Goal: Task Accomplishment & Management: Use online tool/utility

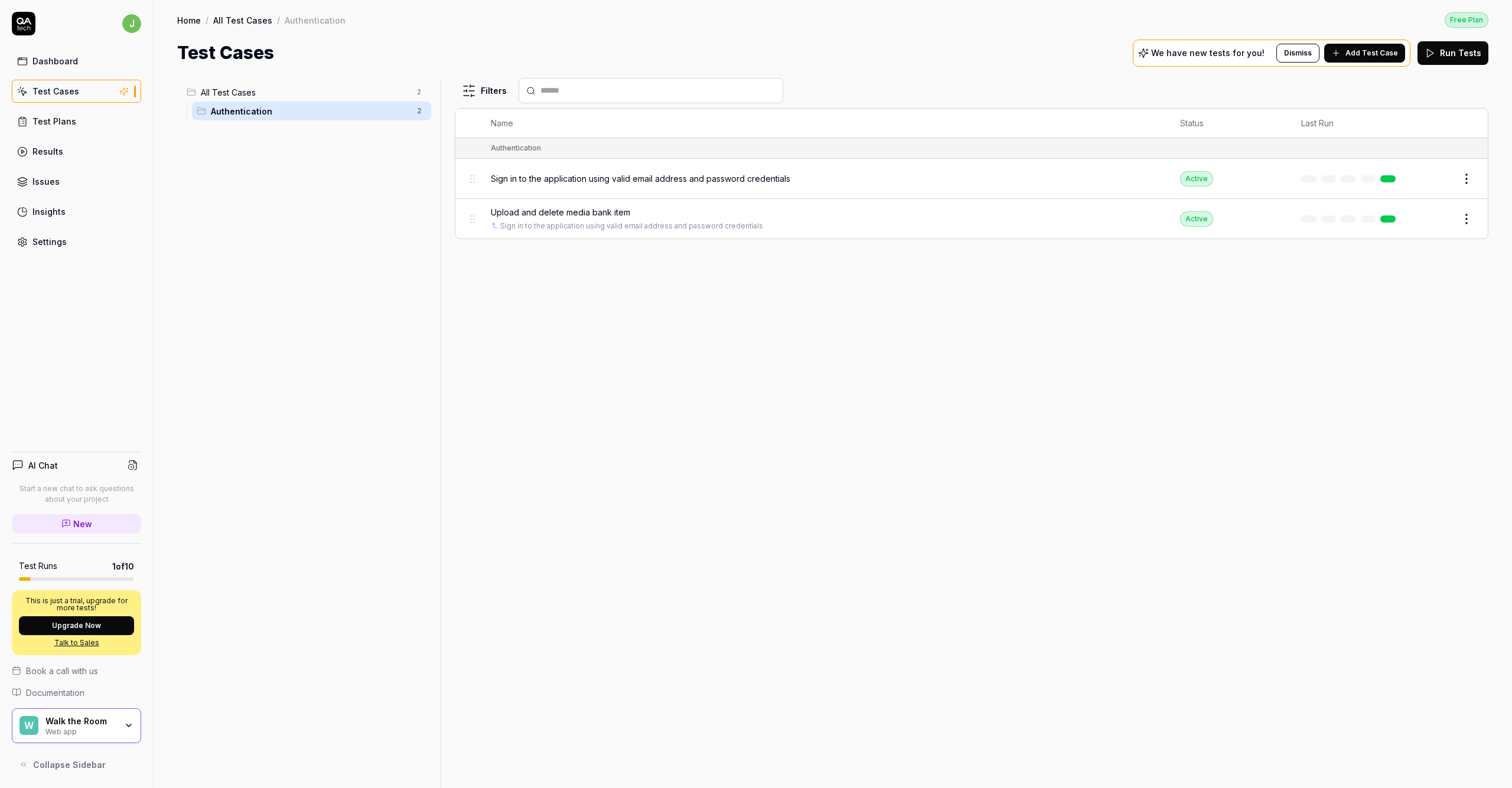
click at [62, 64] on div "Dashboard" at bounding box center [56, 61] width 46 height 12
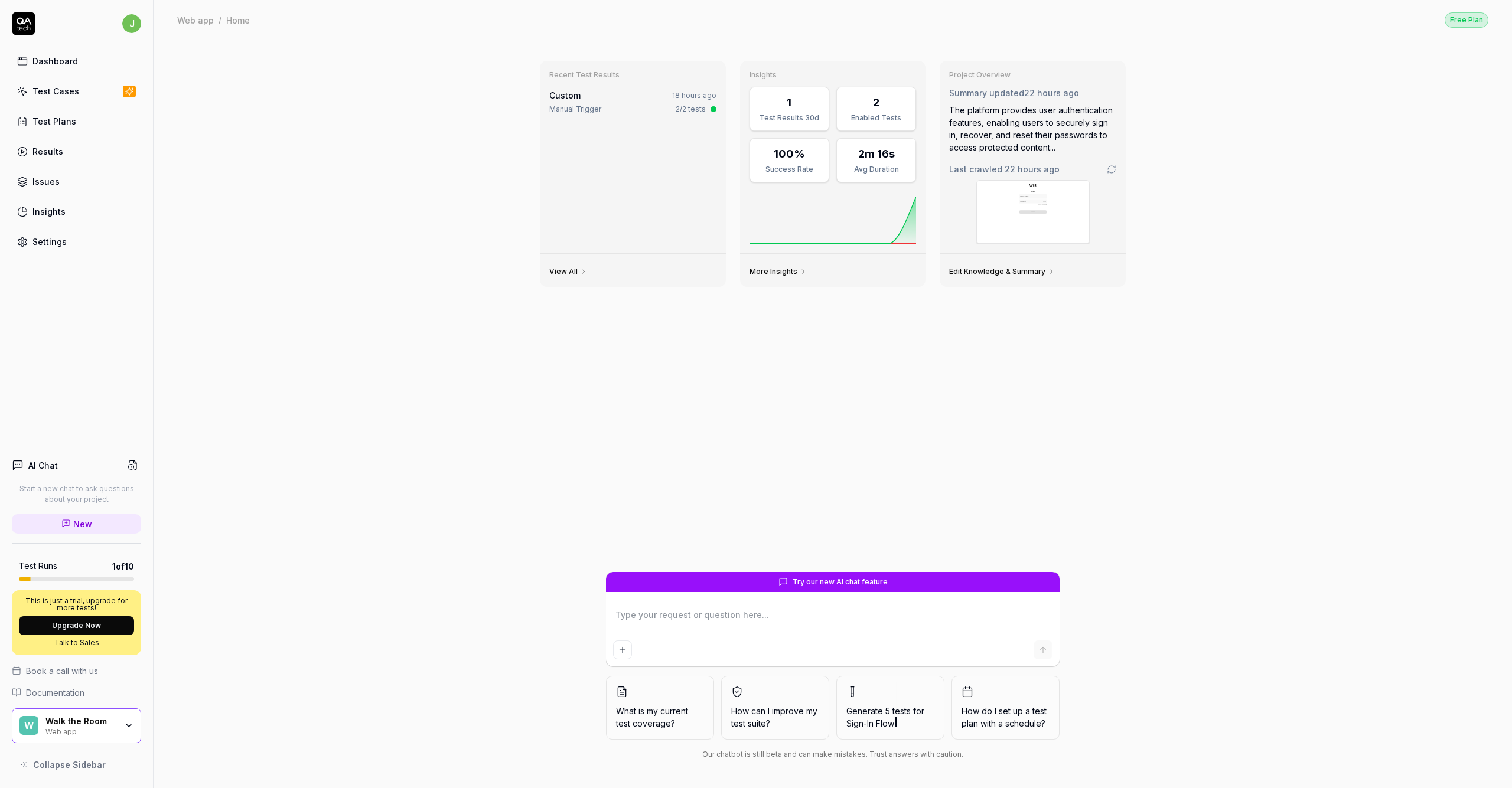
click at [60, 92] on div "Test Cases" at bounding box center [56, 91] width 47 height 12
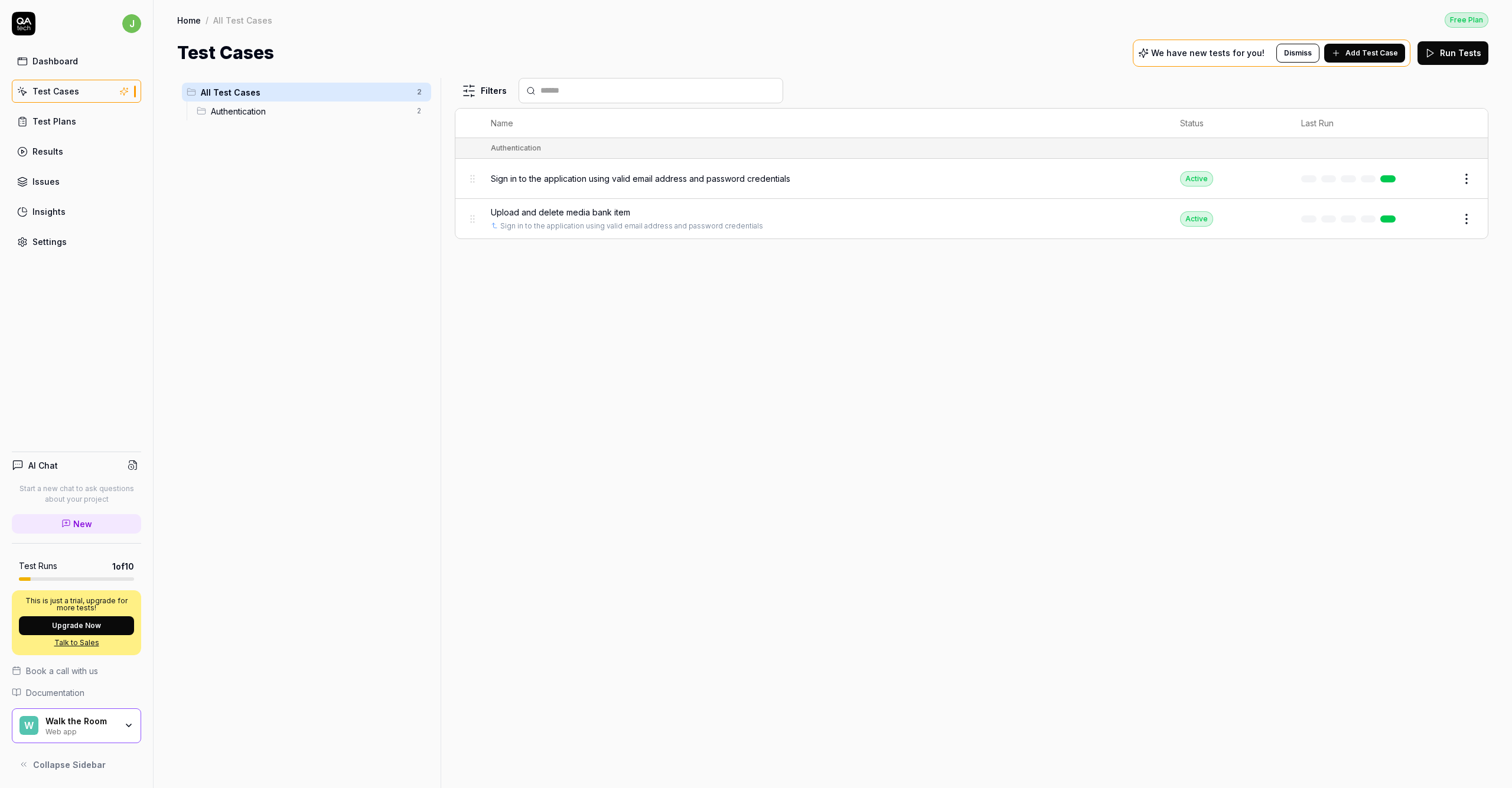
click at [287, 113] on span "Authentication" at bounding box center [310, 111] width 199 height 12
click at [583, 210] on span "Upload and delete media bank item" at bounding box center [560, 212] width 139 height 12
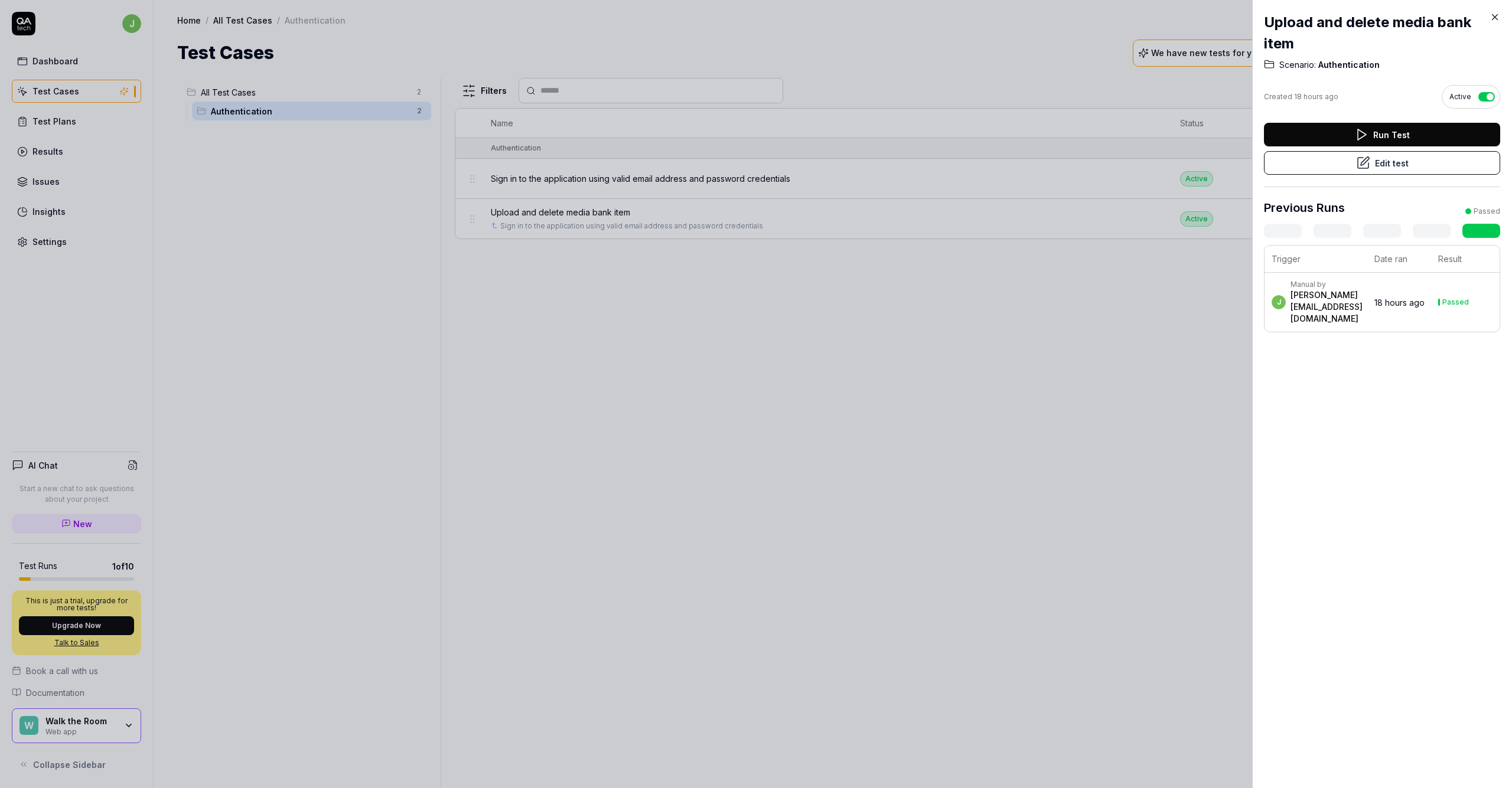
click at [1369, 163] on button "Edit test" at bounding box center [1382, 163] width 236 height 24
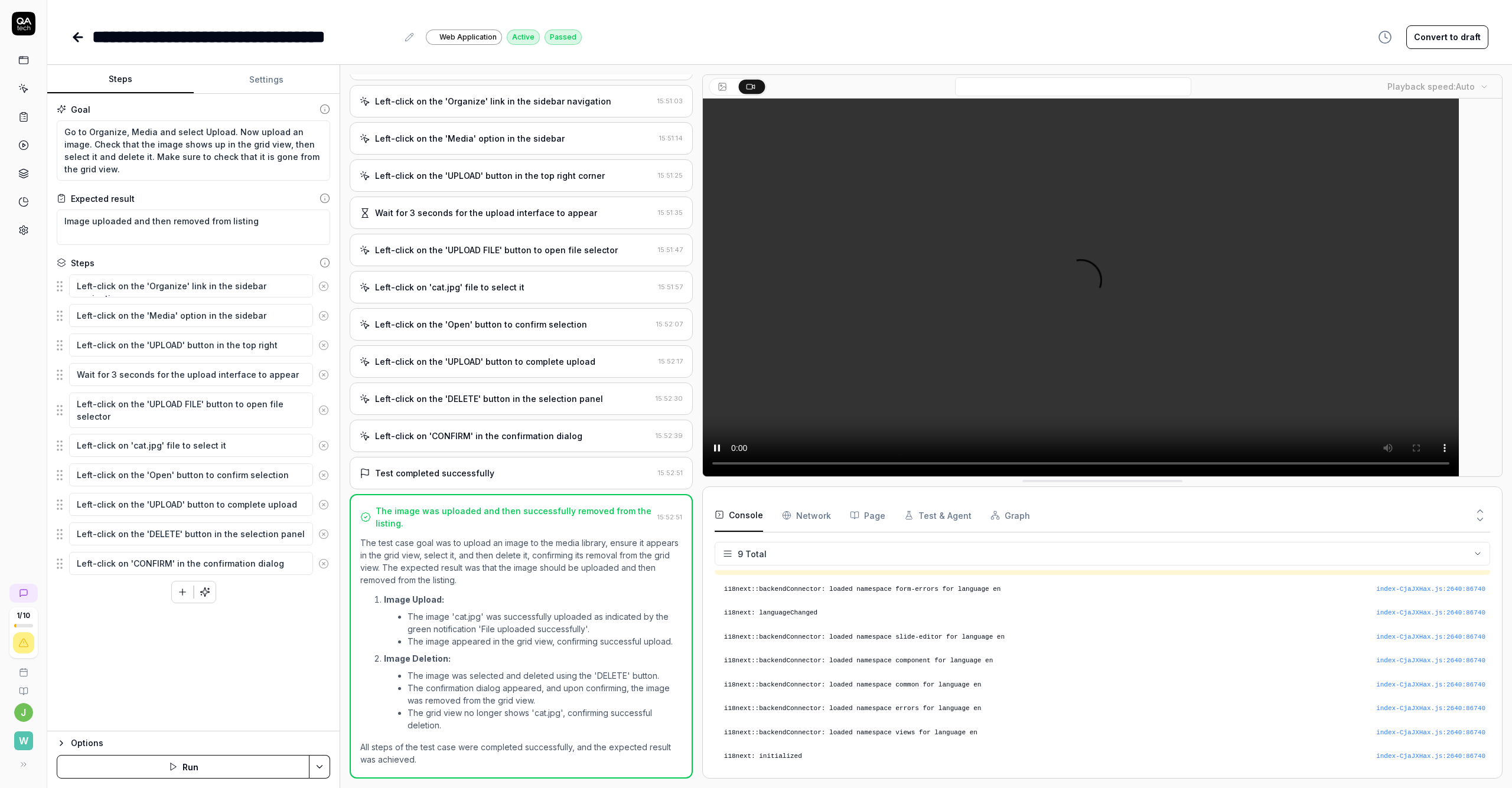
scroll to position [105, 0]
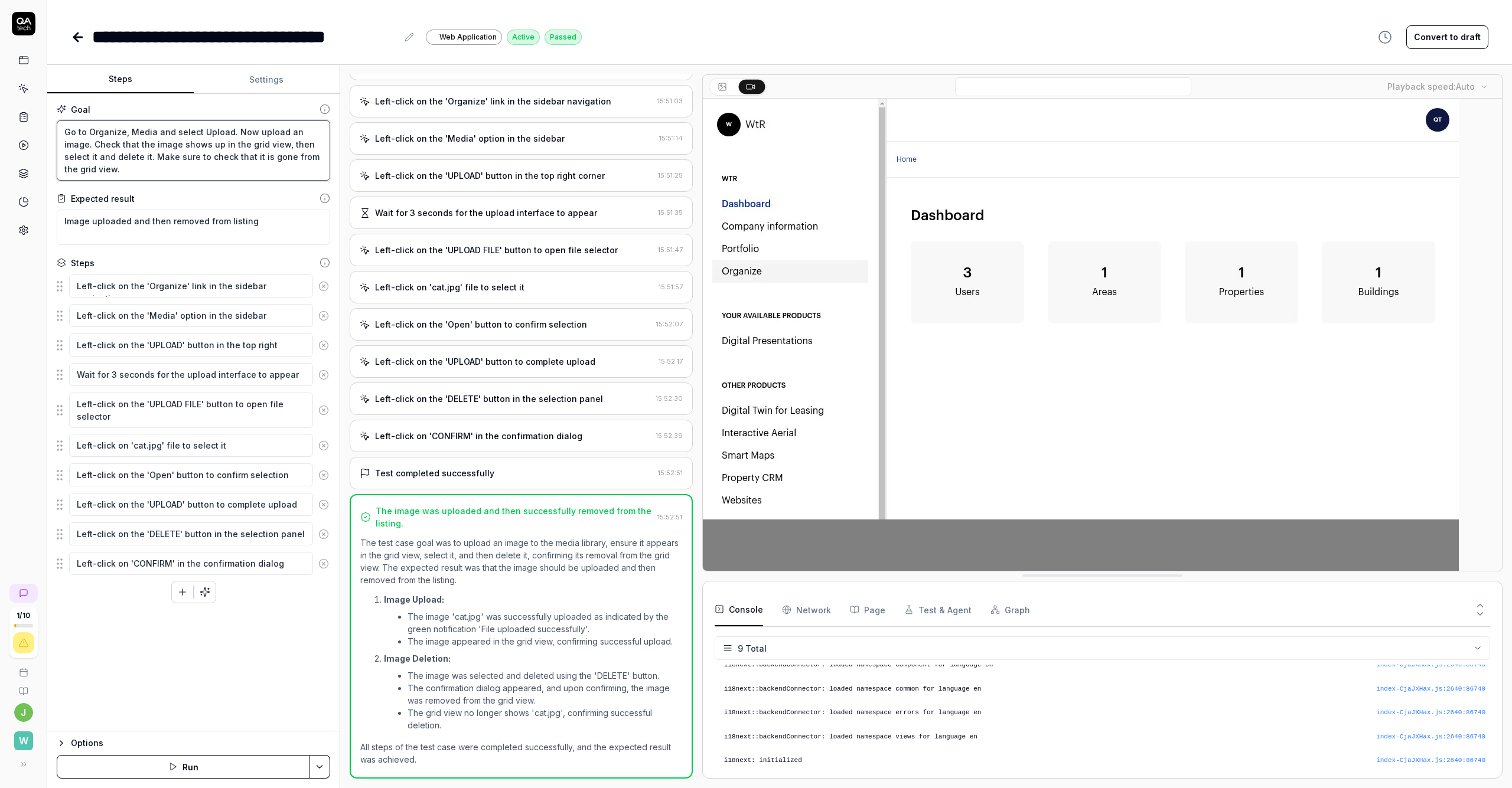
drag, startPoint x: 112, startPoint y: 145, endPoint x: 229, endPoint y: 161, distance: 118.1
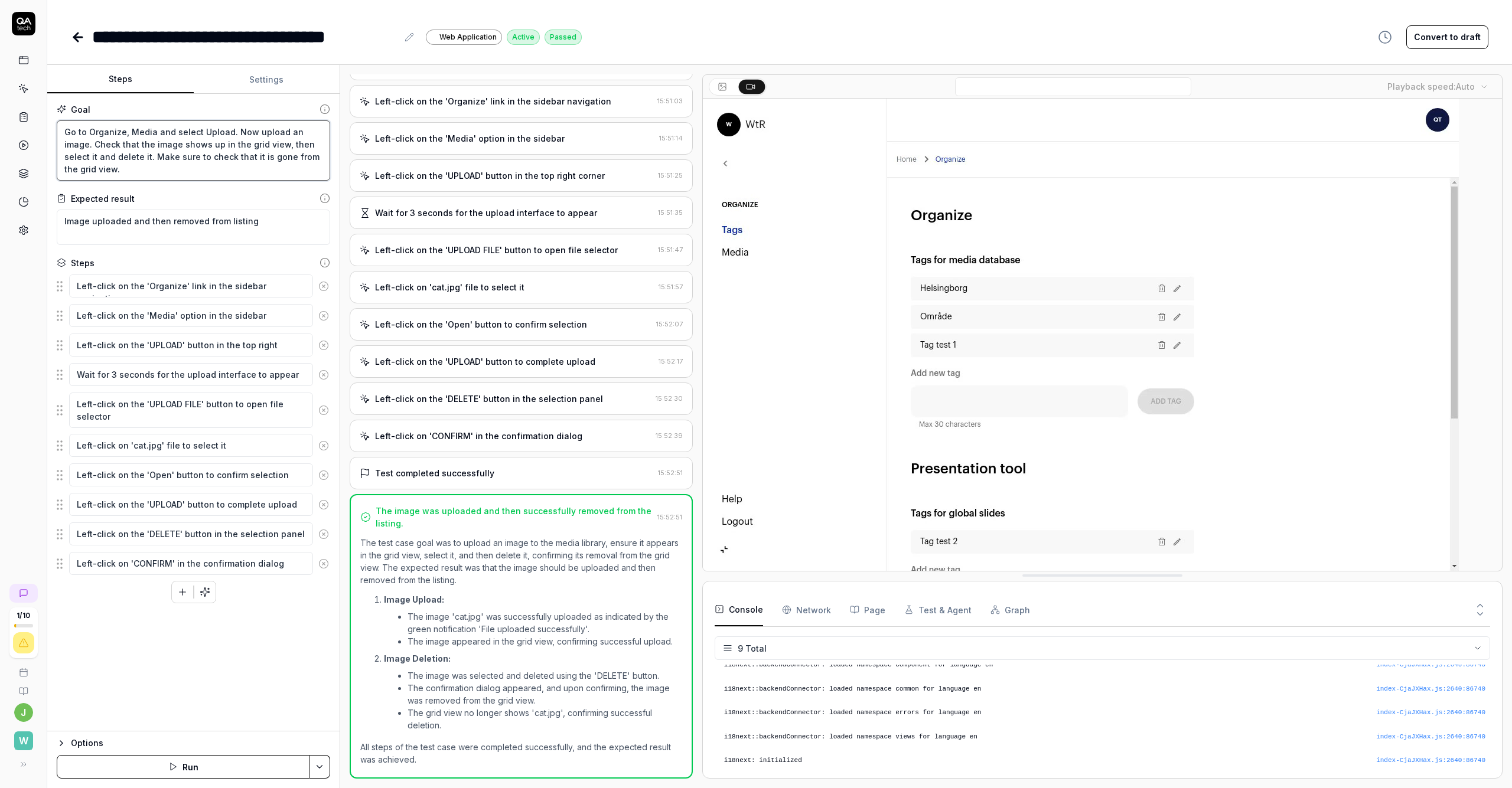
click at [229, 161] on textarea "Go to Organize, Media and select Upload. Now upload an image. Check that the im…" at bounding box center [194, 151] width 274 height 60
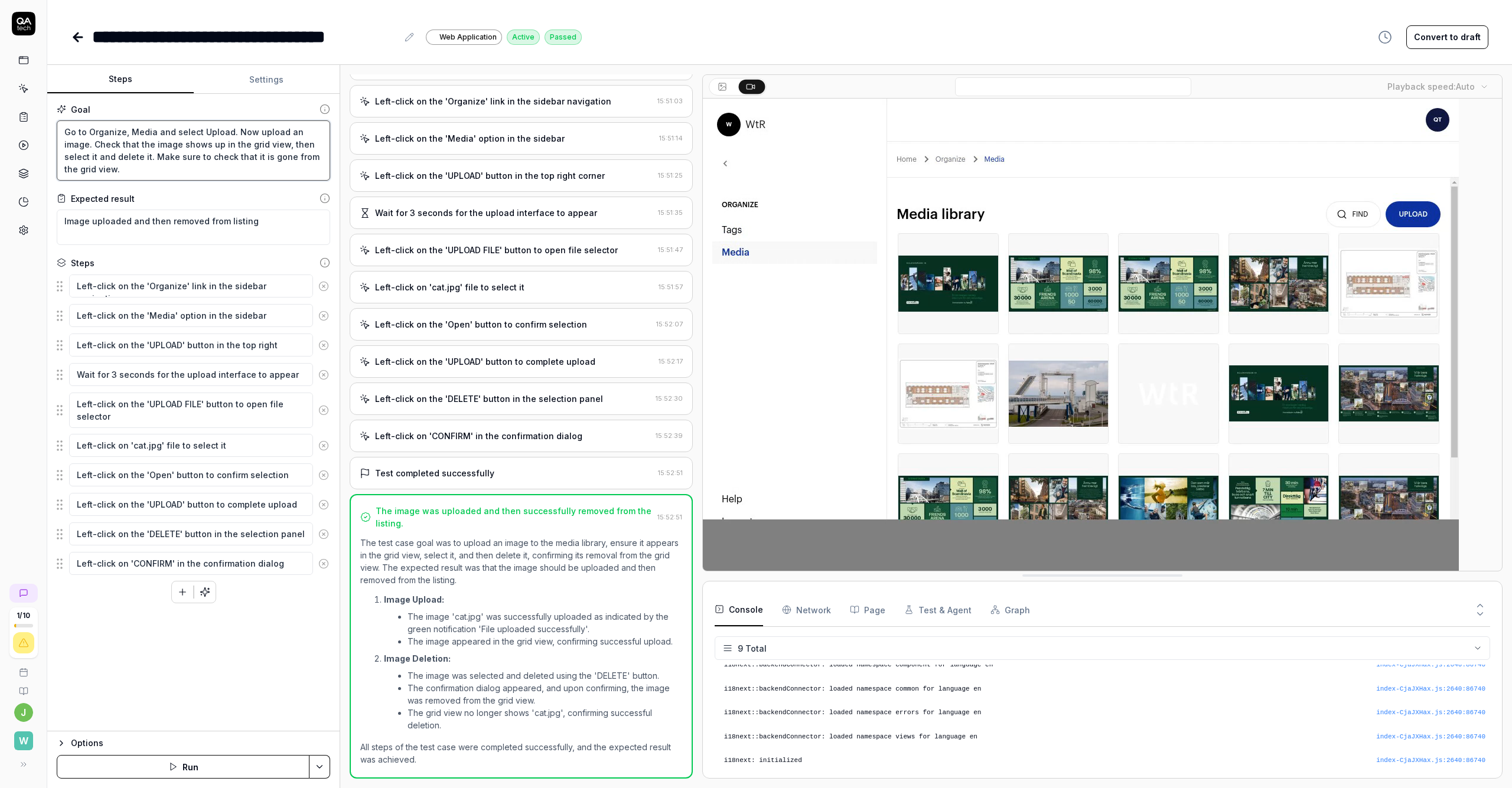
click at [180, 141] on textarea "Go to Organize, Media and select Upload. Now upload an image. Check that the im…" at bounding box center [194, 151] width 274 height 60
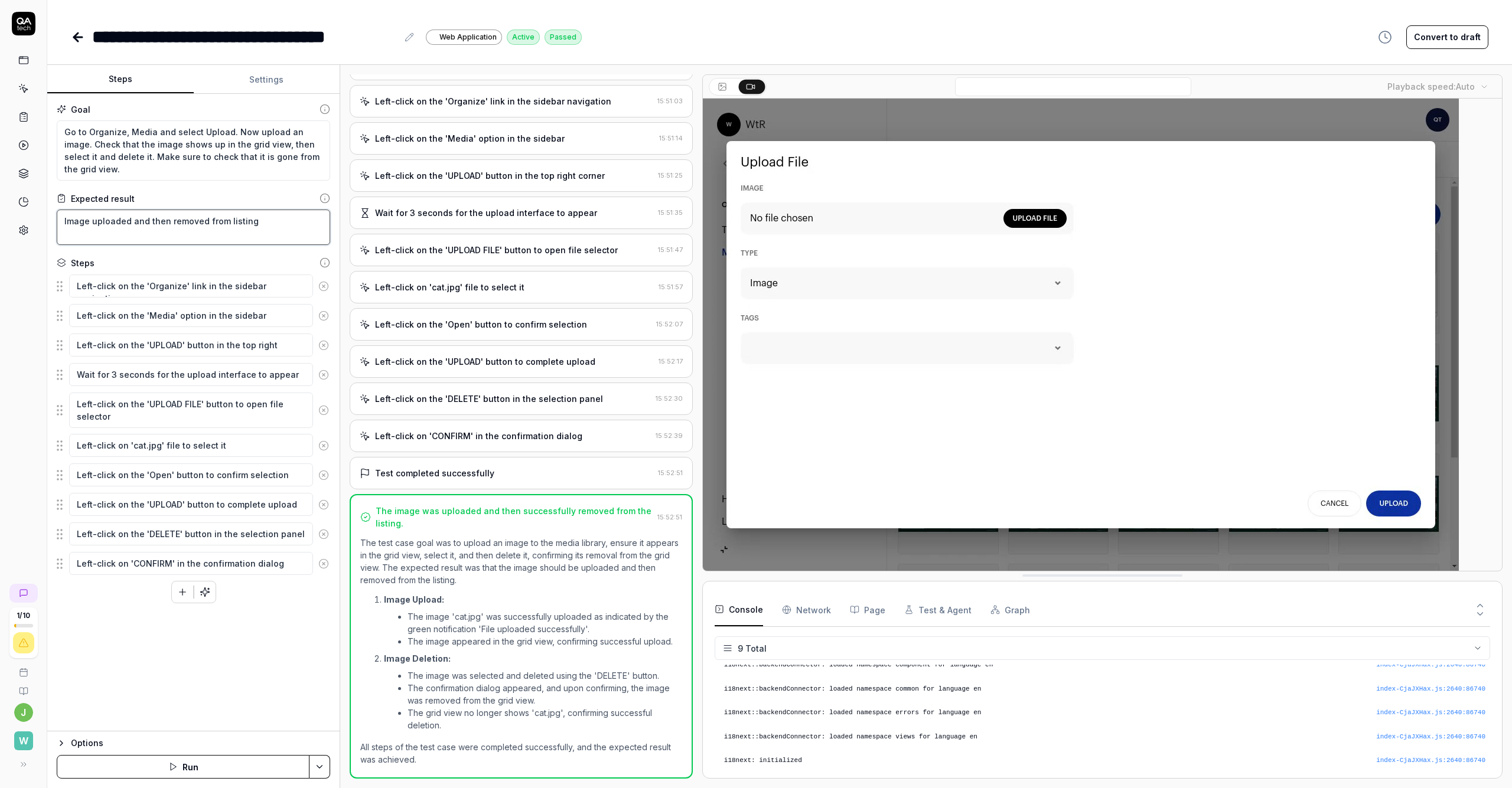
drag, startPoint x: 89, startPoint y: 212, endPoint x: 227, endPoint y: 223, distance: 138.4
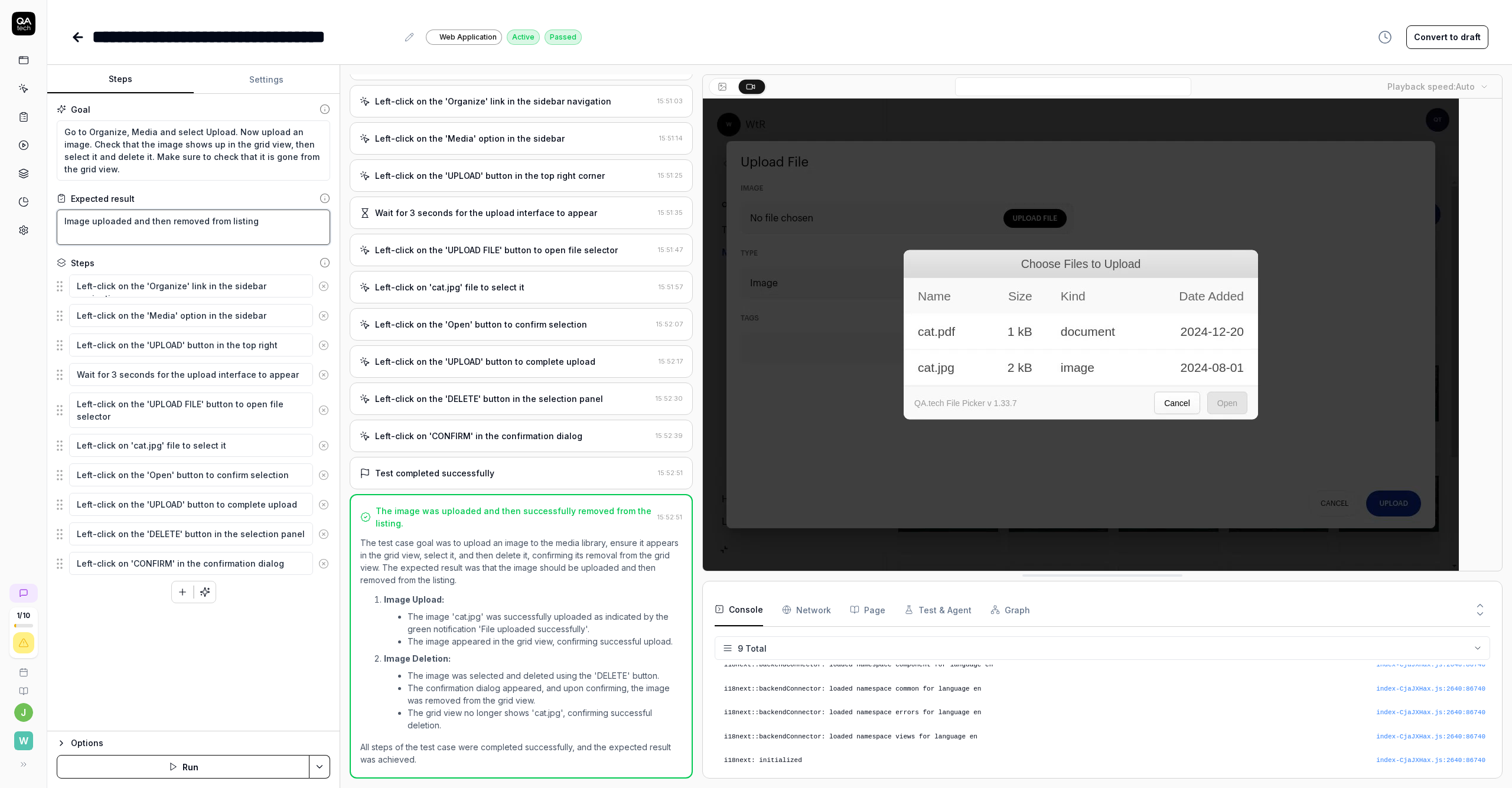
click at [227, 223] on textarea "Image uploaded and then removed from listing" at bounding box center [194, 227] width 274 height 35
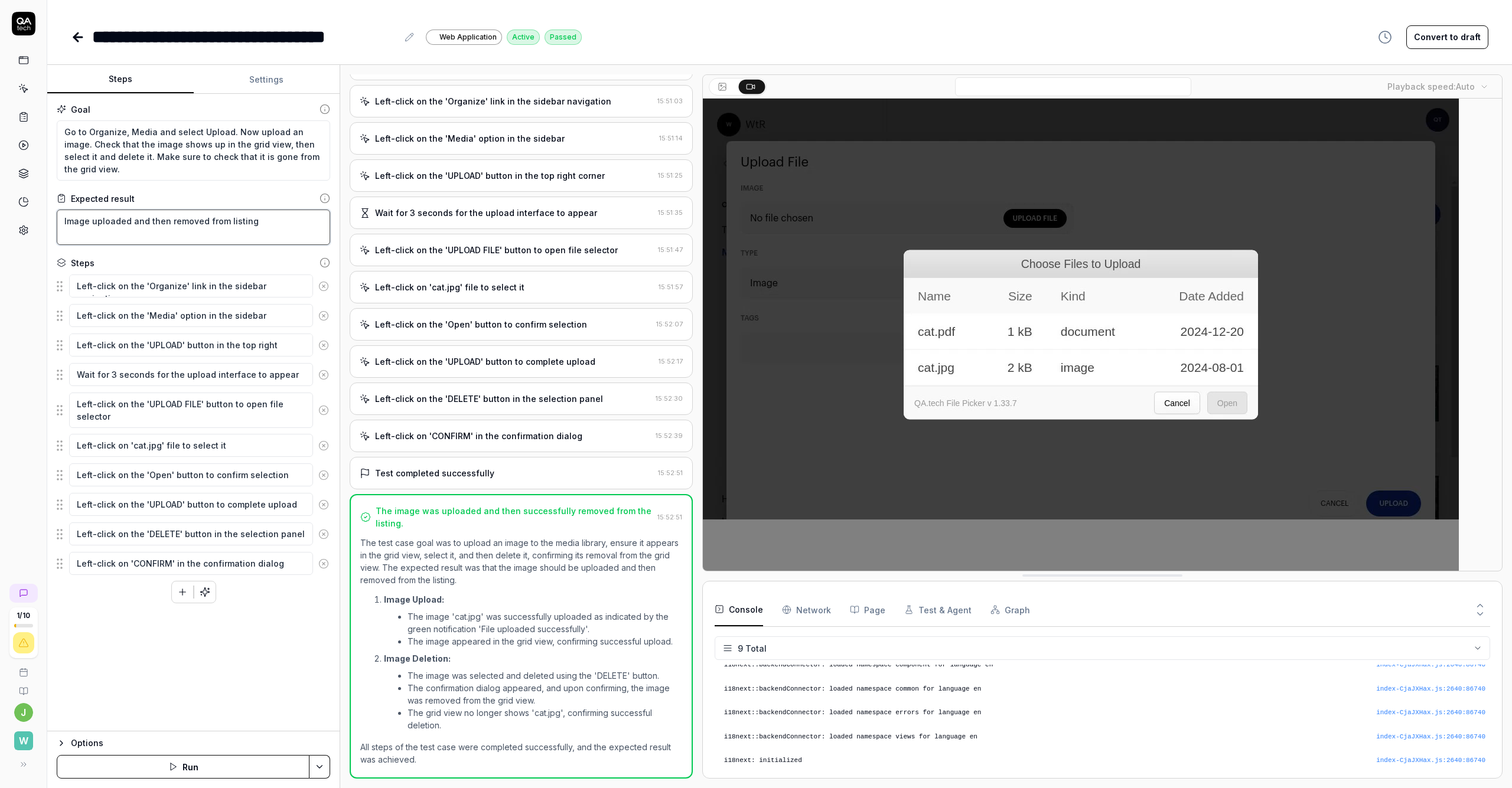
scroll to position [0, 0]
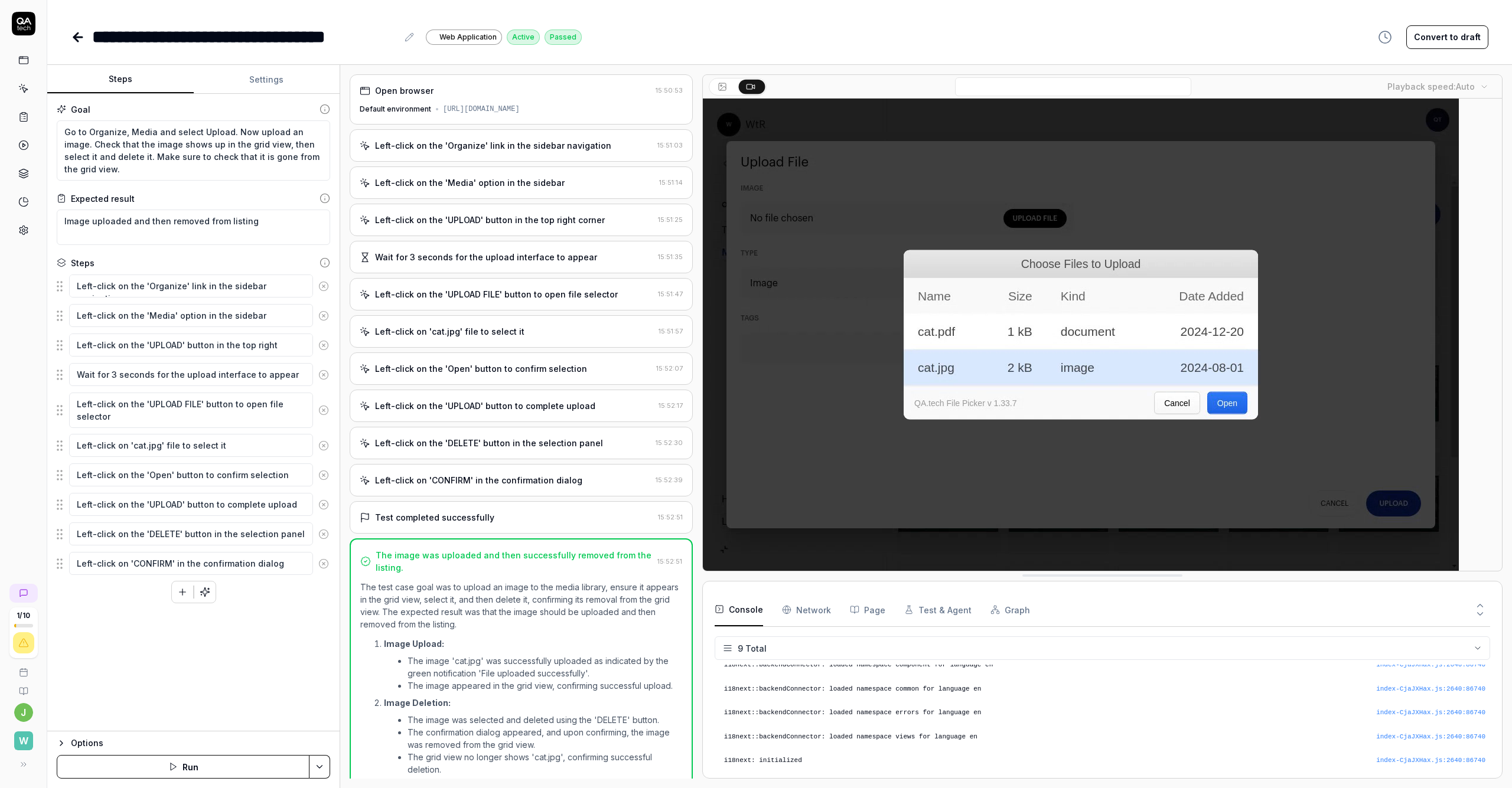
click at [521, 108] on div "Default environment [URL][DOMAIN_NAME]" at bounding box center [521, 109] width 323 height 11
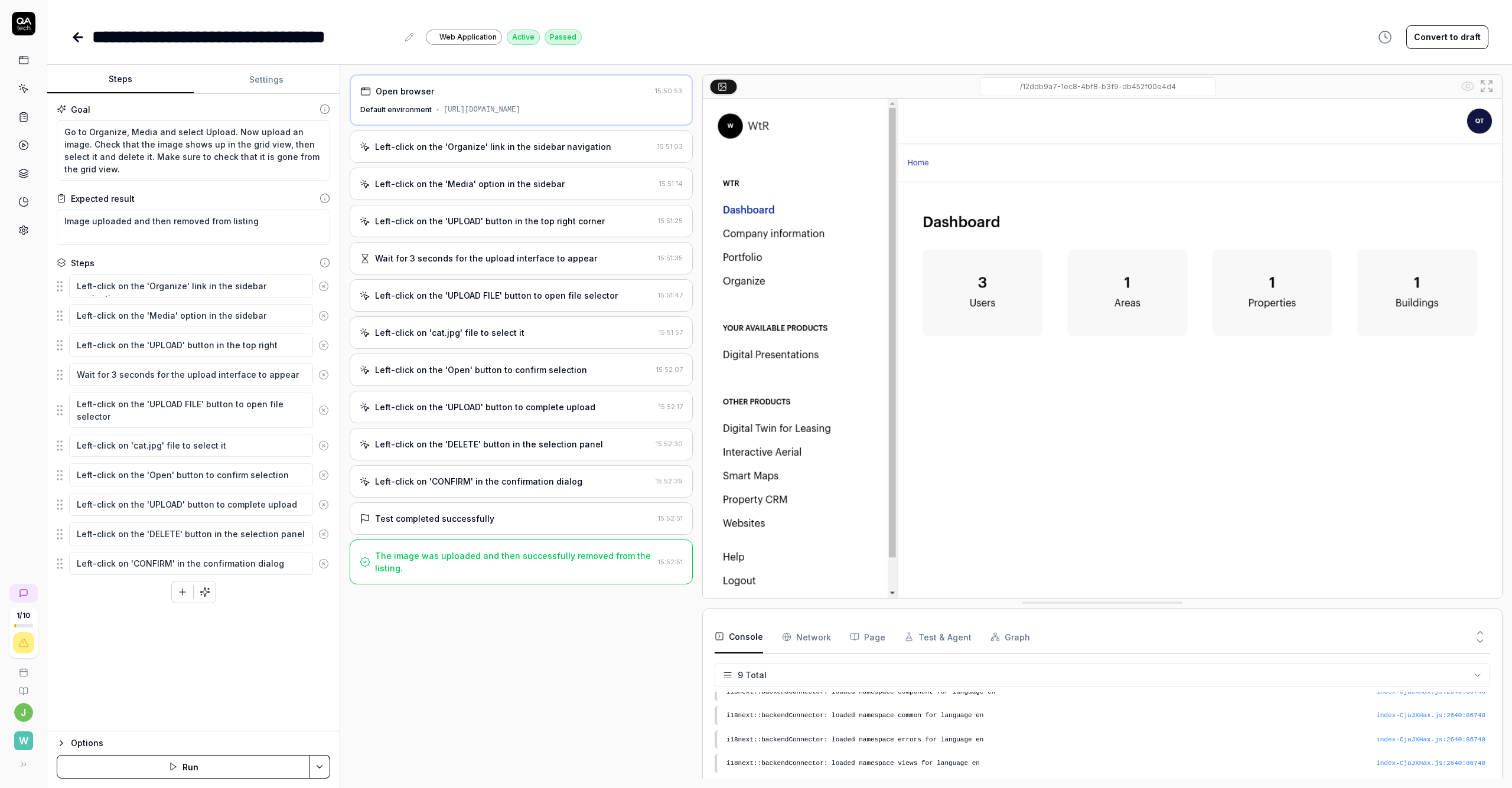
click at [507, 153] on div "Left-click on the 'Organize' link in the sidebar navigation" at bounding box center [493, 147] width 236 height 12
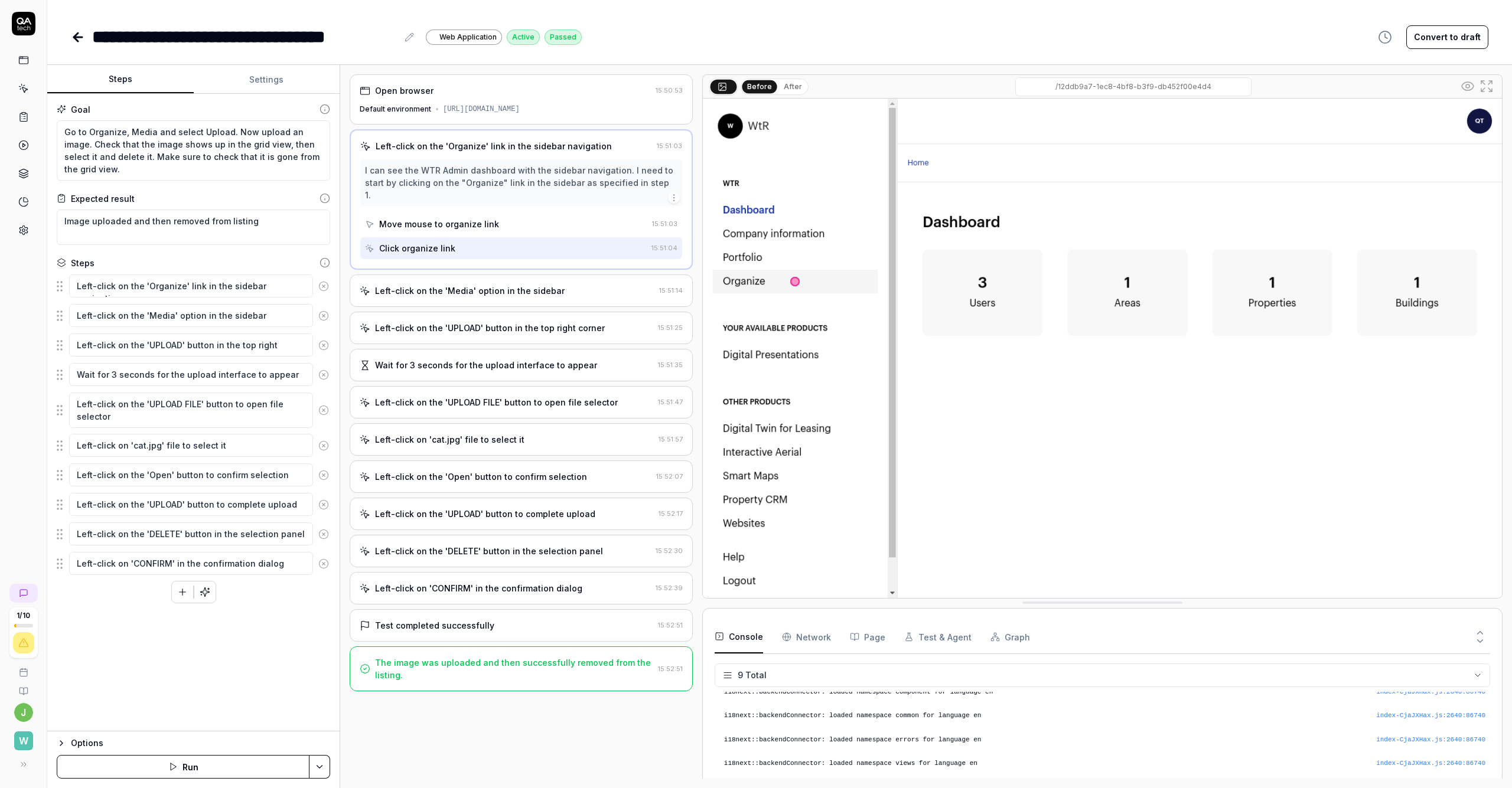
click at [513, 288] on div "Left-click on the 'Media' option in the sidebar" at bounding box center [470, 291] width 190 height 12
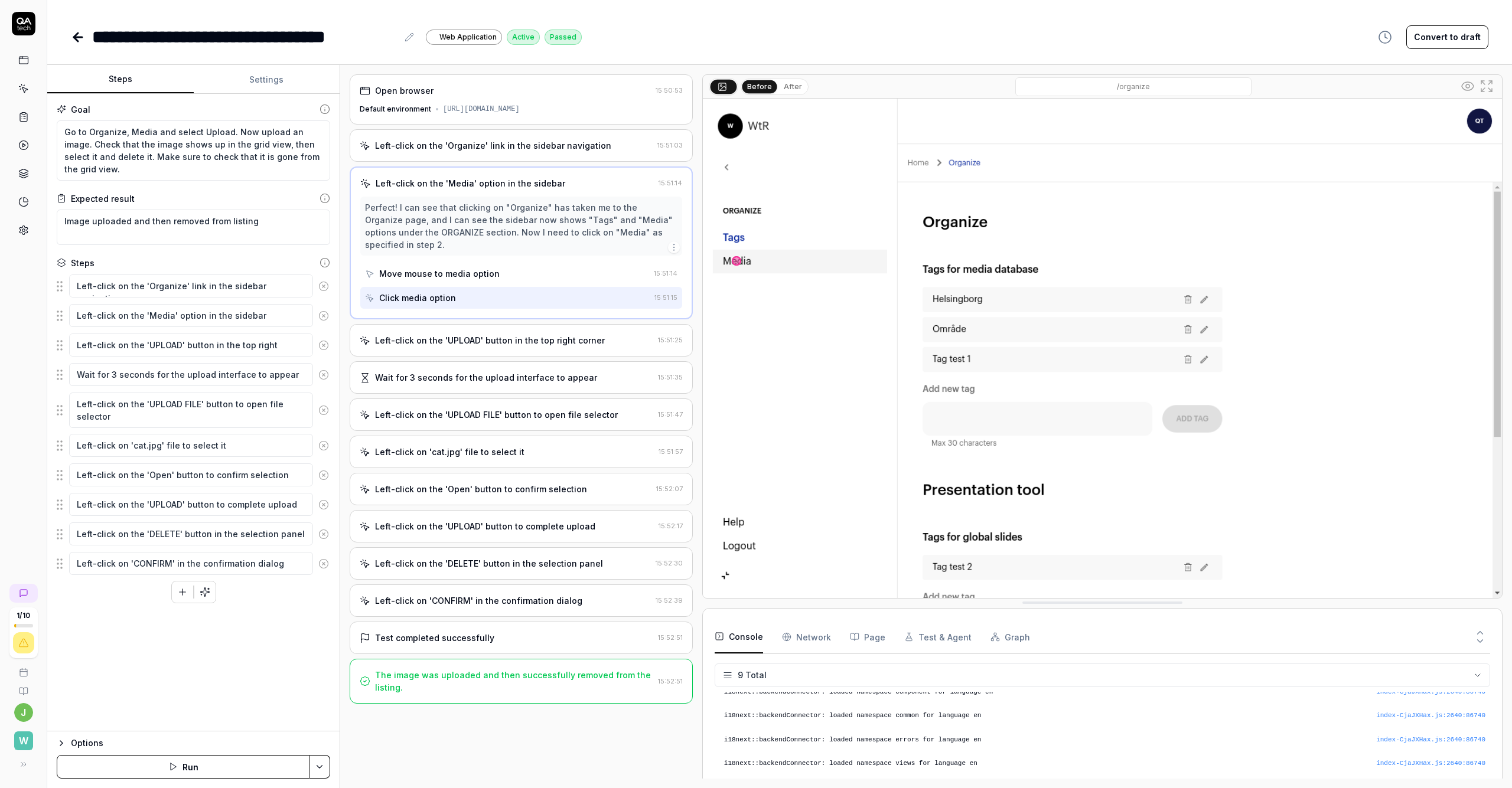
click at [457, 339] on div "Left-click on the 'UPLOAD' button in the top right corner" at bounding box center [490, 341] width 230 height 12
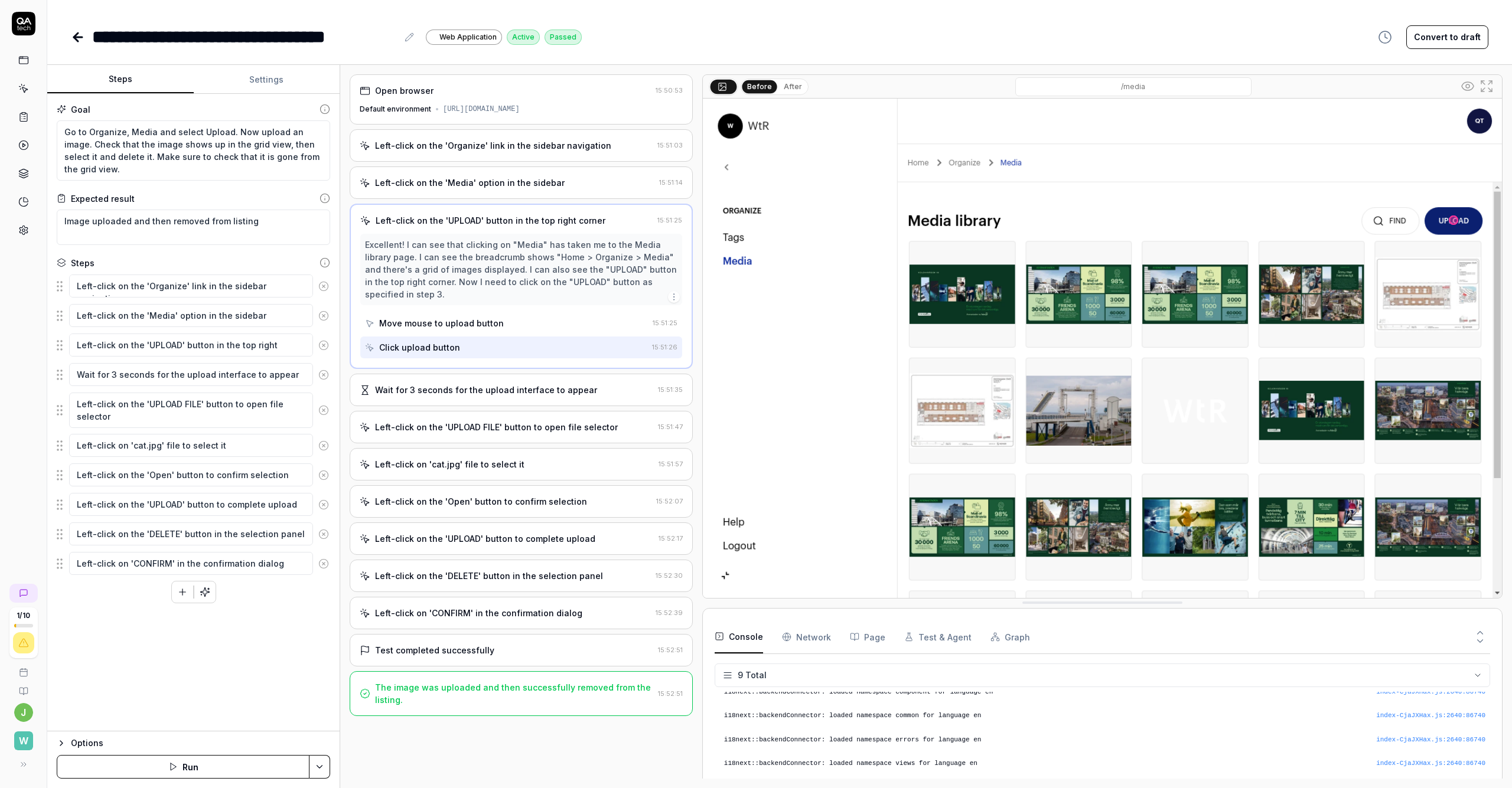
click at [479, 396] on div "Wait for 3 seconds for the upload interface to appear" at bounding box center [486, 390] width 222 height 12
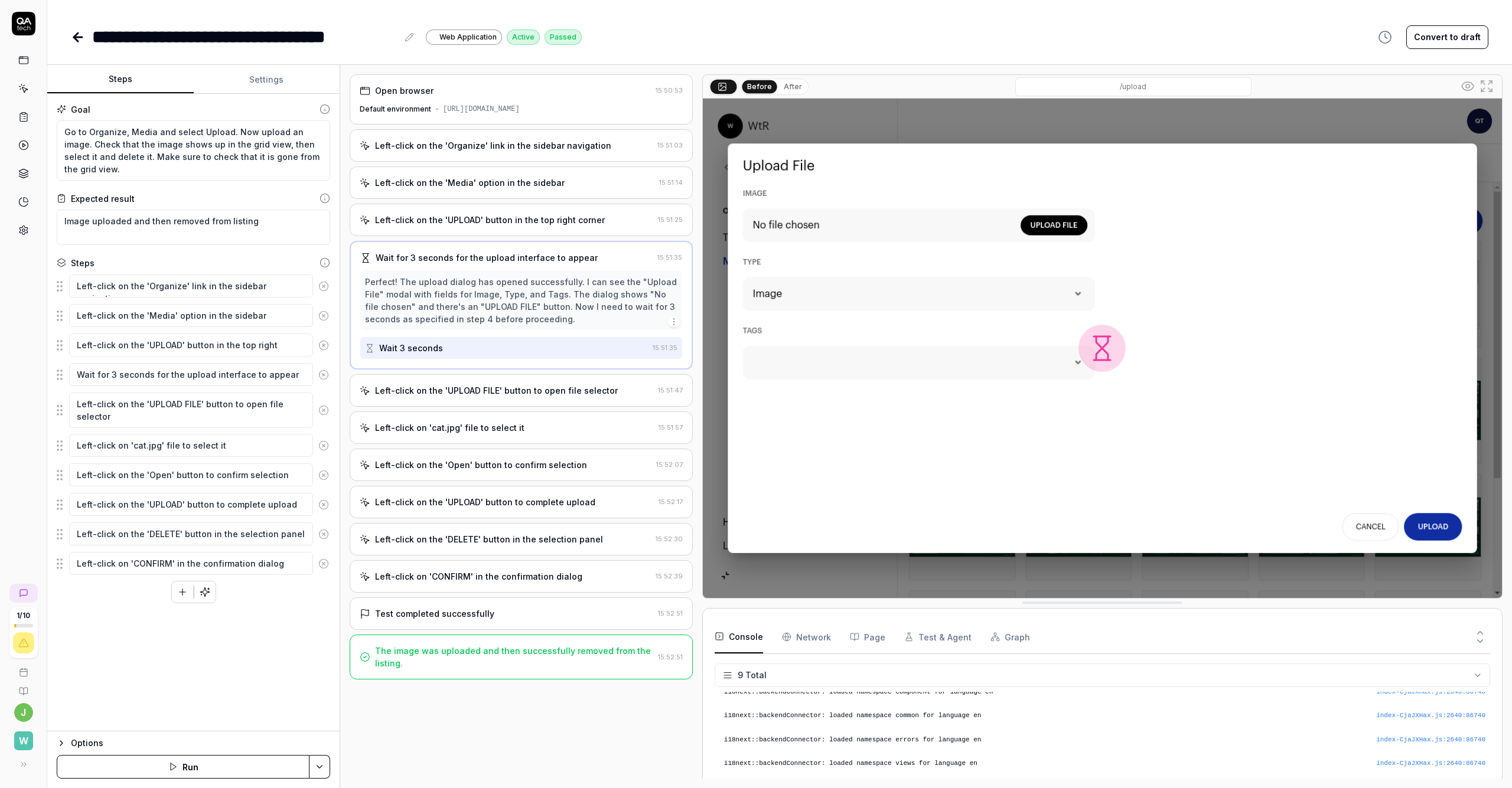
click at [506, 396] on div "Left-click on the 'UPLOAD FILE' button to open file selector" at bounding box center [496, 391] width 243 height 12
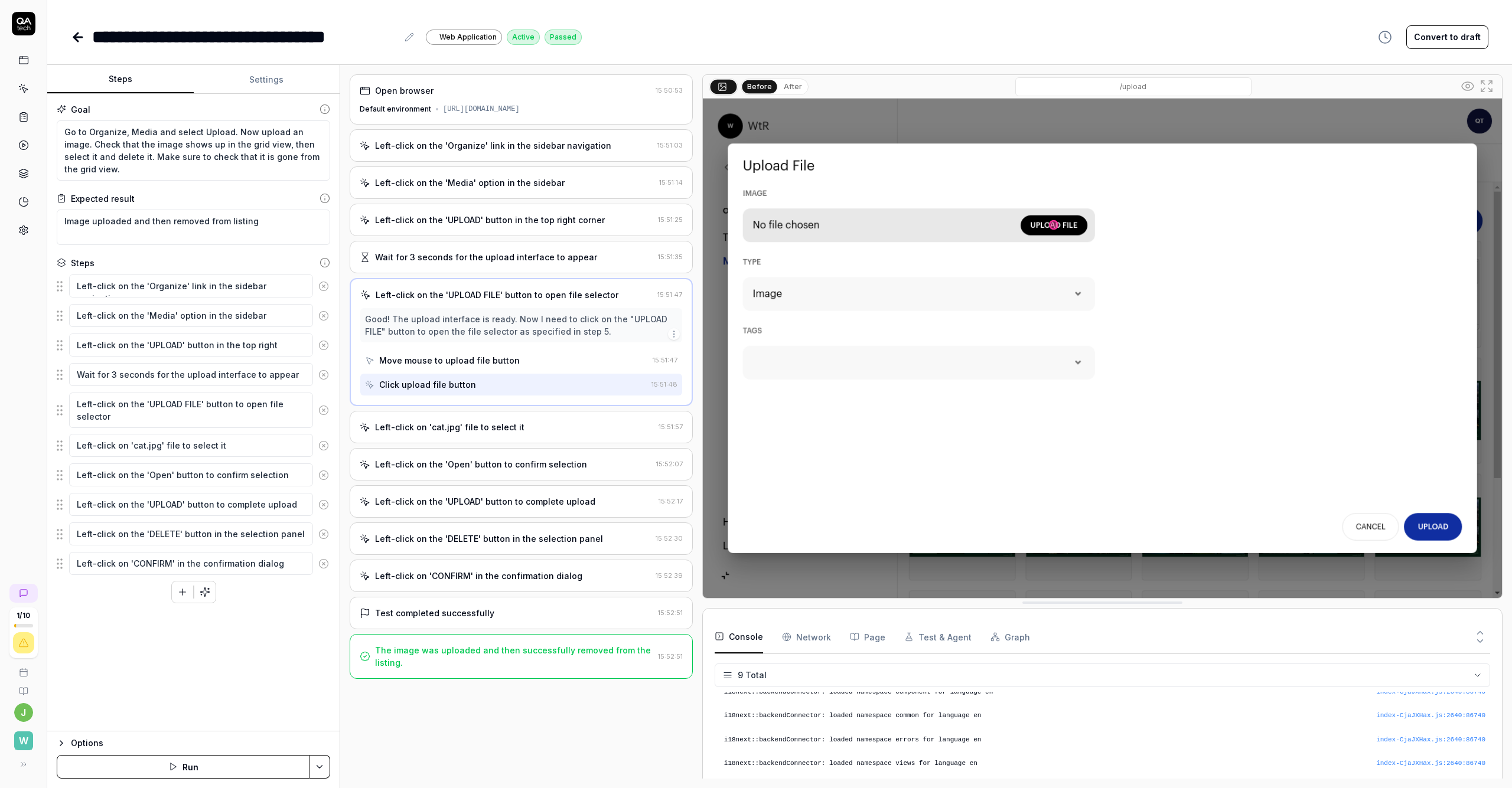
click at [482, 432] on div "Left-click on 'cat.jpg' file to select it" at bounding box center [450, 426] width 150 height 12
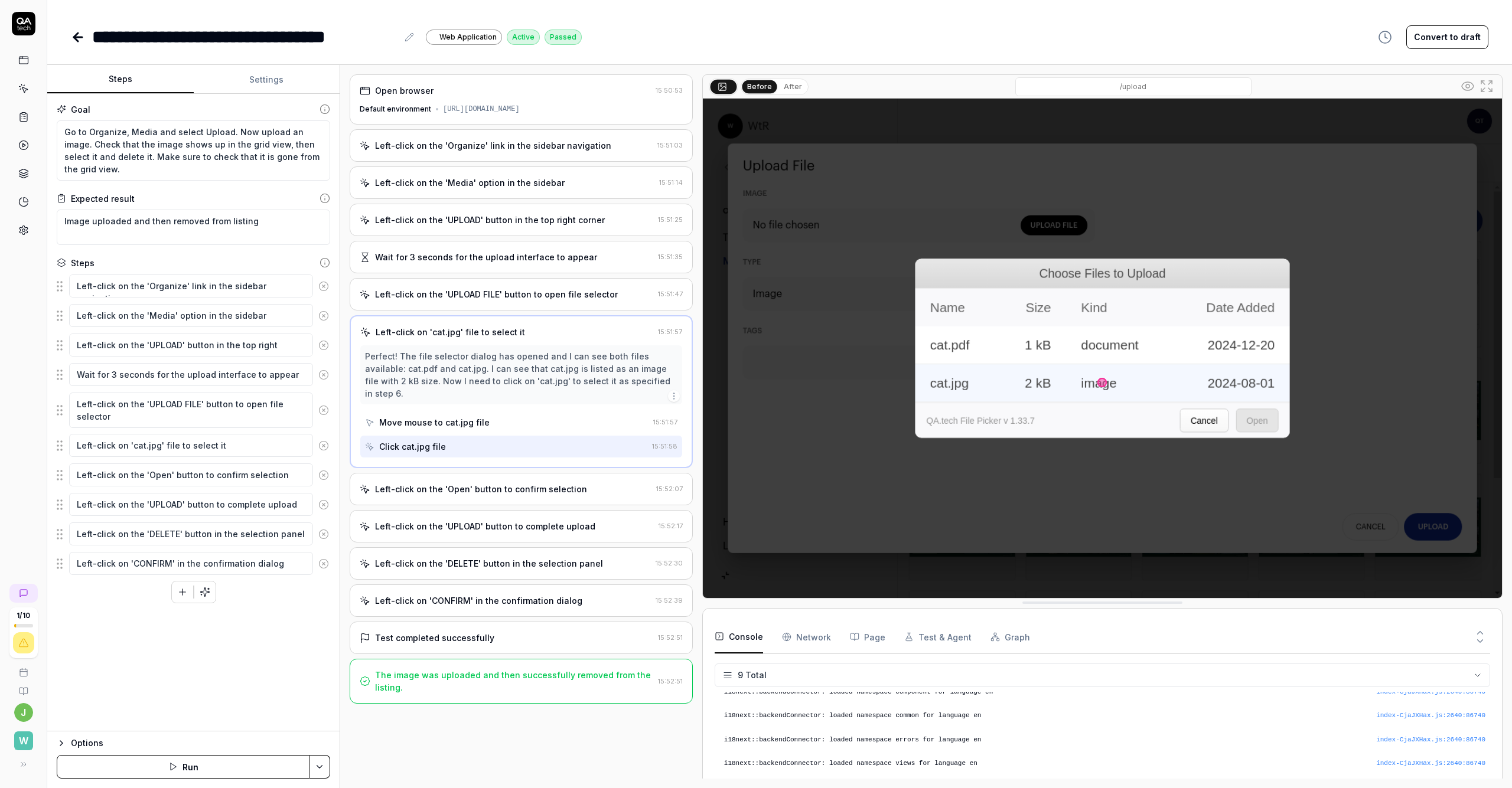
click at [481, 487] on div "Left-click on the 'Open' button to confirm selection" at bounding box center [481, 489] width 212 height 12
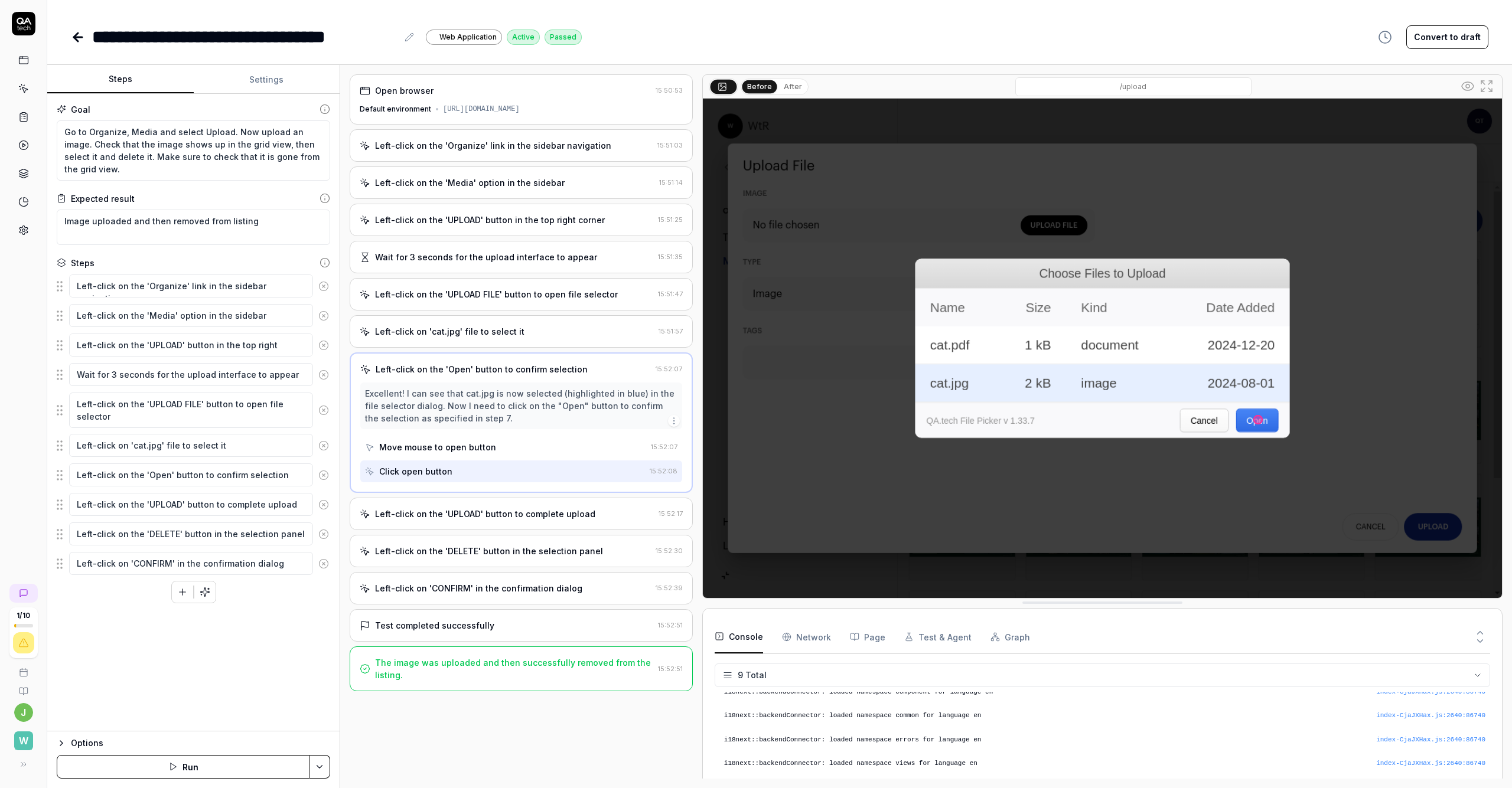
click at [486, 520] on div "Left-click on the 'UPLOAD' button to complete upload" at bounding box center [485, 513] width 220 height 12
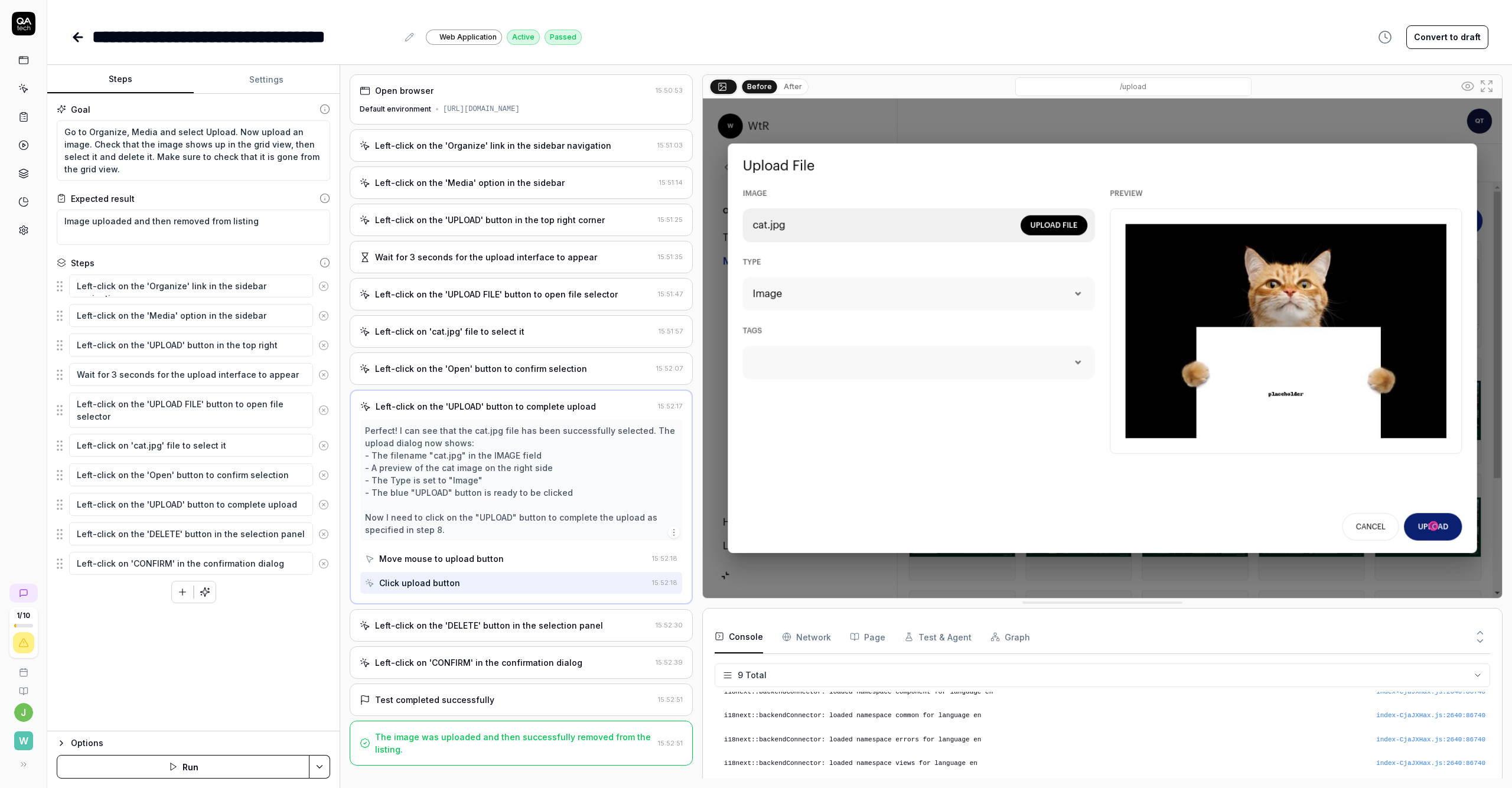
click at [488, 631] on div "Left-click on the 'DELETE' button in the selection panel" at bounding box center [489, 625] width 228 height 12
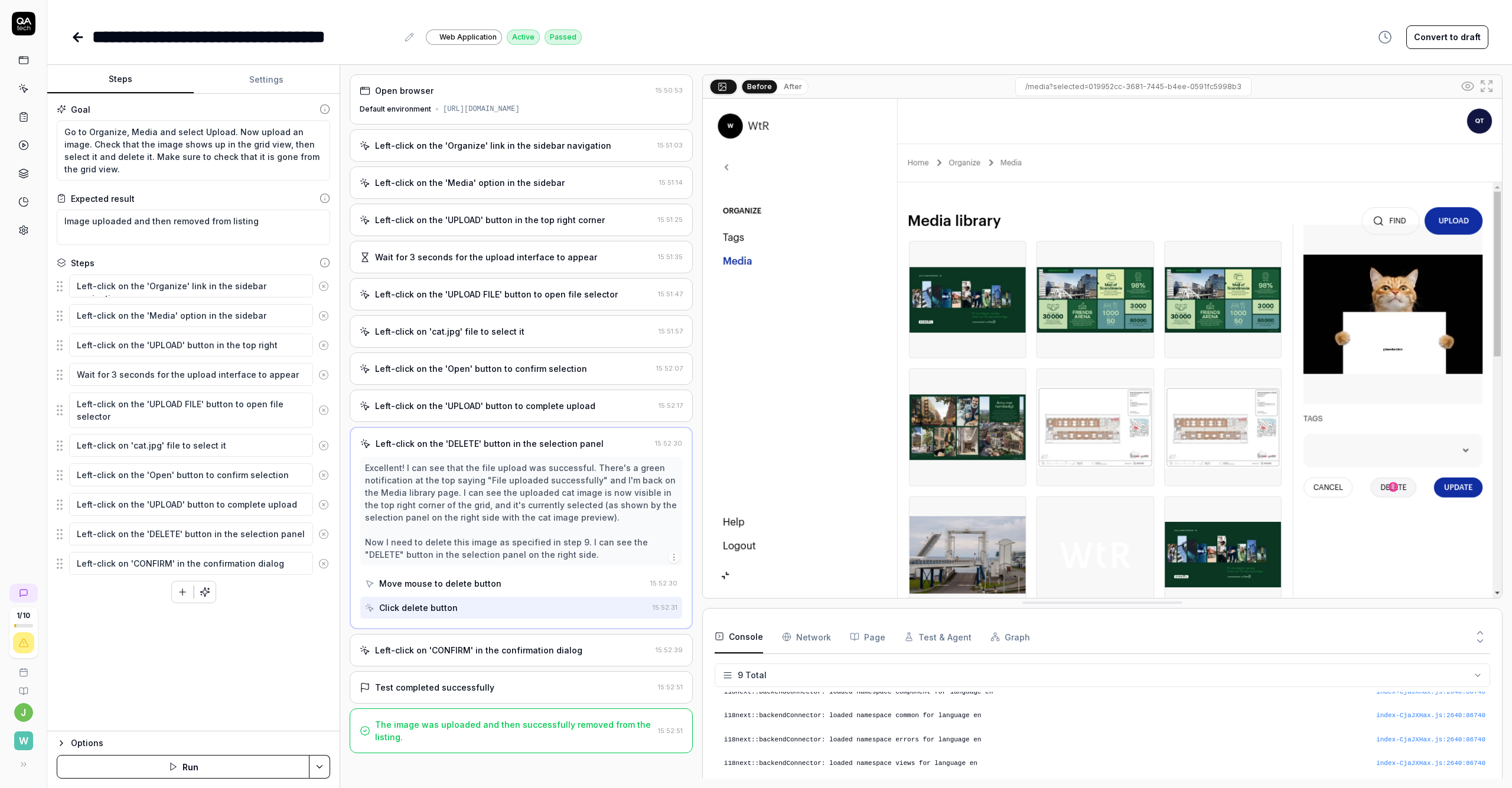
click at [493, 656] on div "Left-click on 'CONFIRM' in the confirmation dialog" at bounding box center [478, 650] width 207 height 12
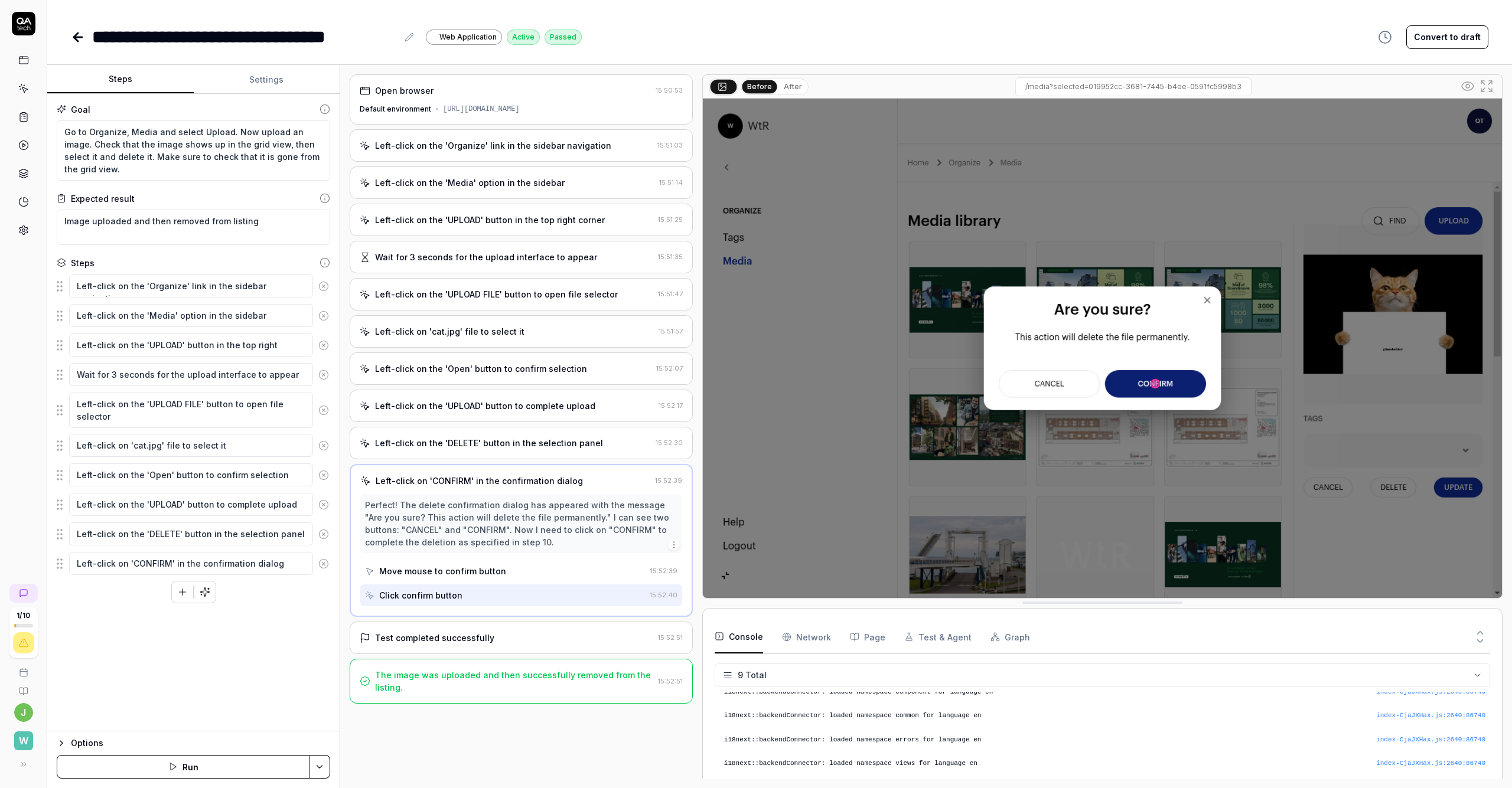
click at [488, 644] on div "Test completed successfully" at bounding box center [434, 637] width 119 height 12
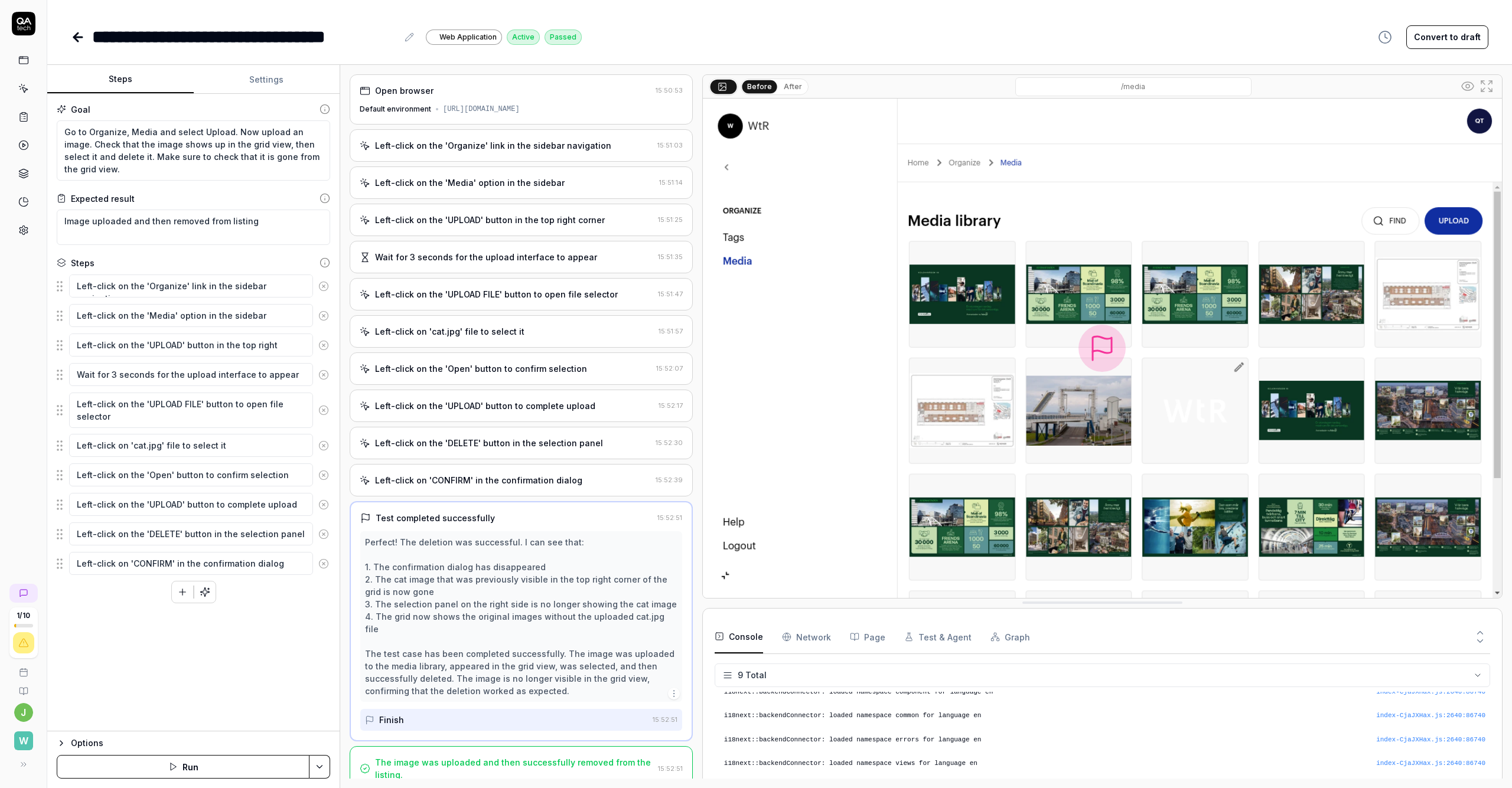
click at [23, 60] on icon at bounding box center [23, 60] width 11 height 11
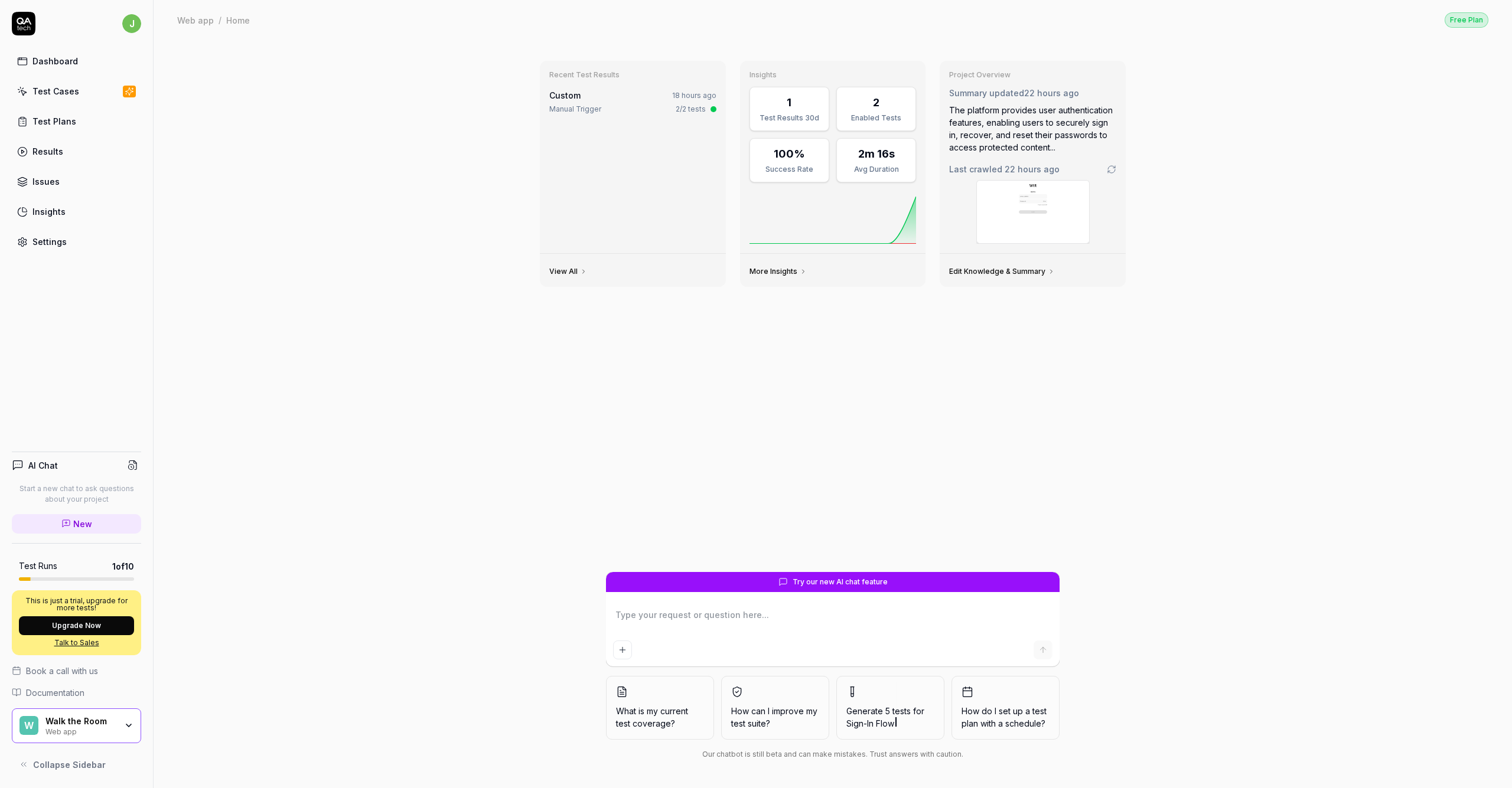
click at [79, 241] on link "Settings" at bounding box center [76, 242] width 129 height 23
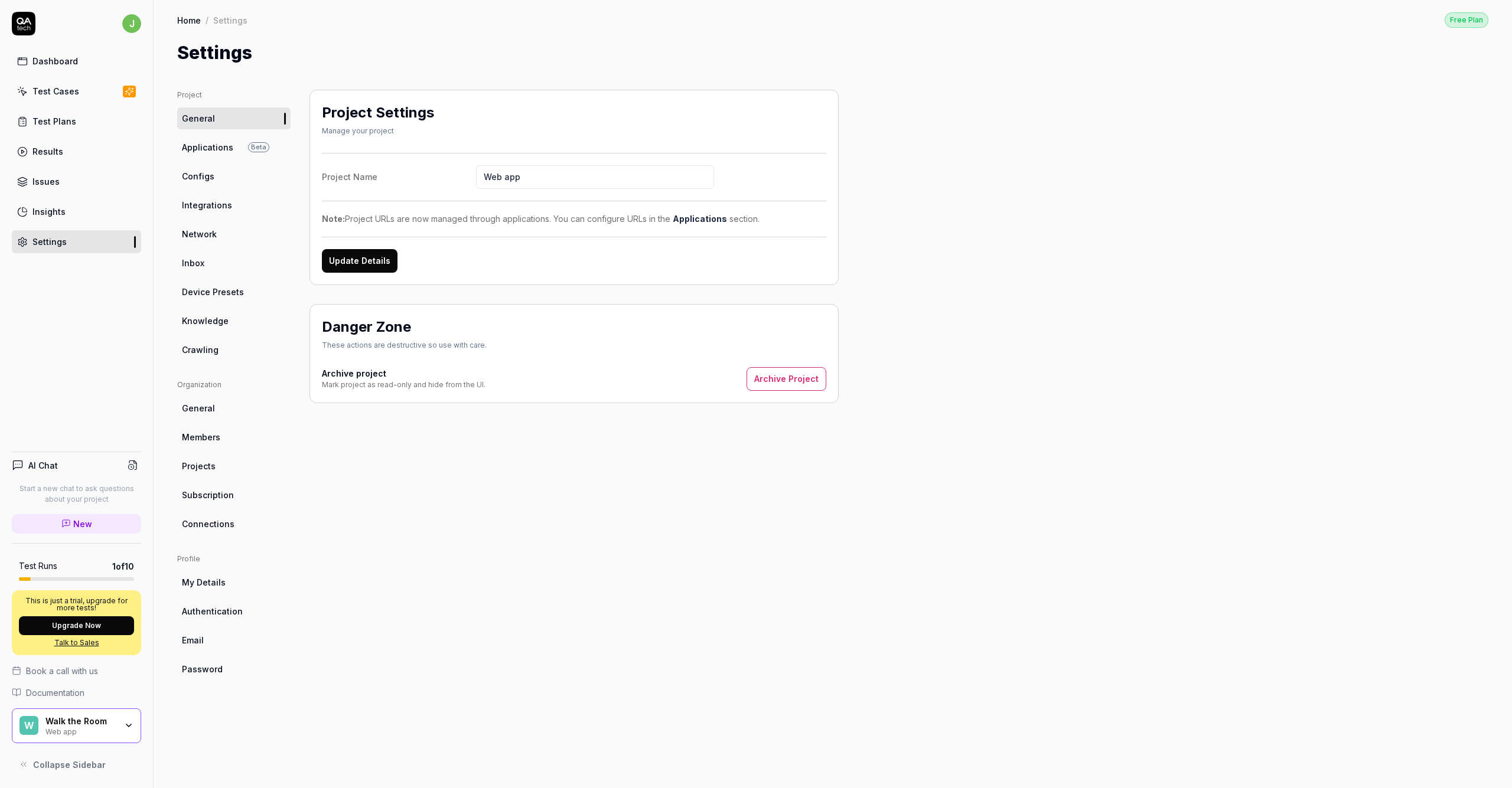
click at [47, 58] on div "Dashboard" at bounding box center [56, 61] width 46 height 12
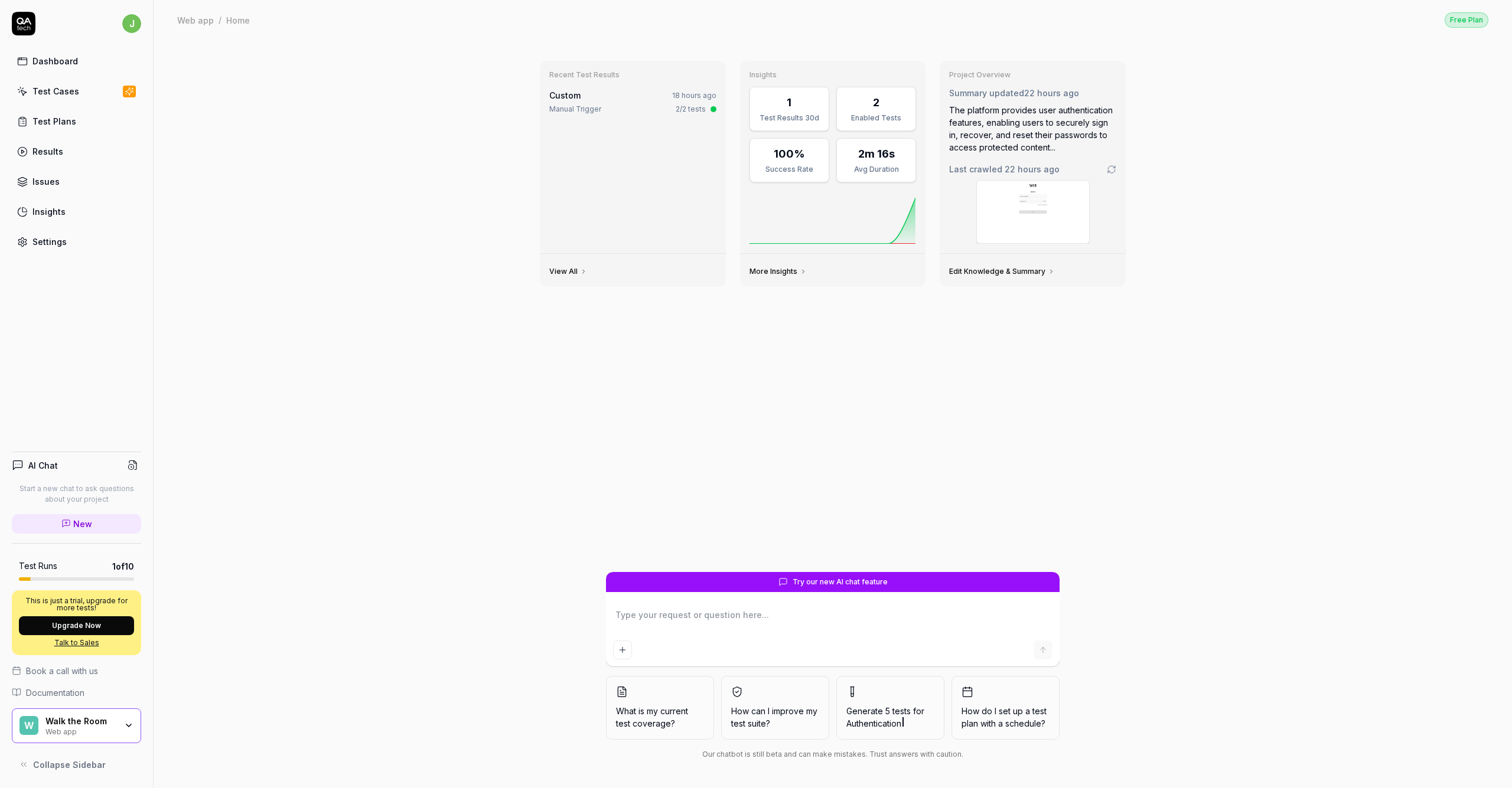
type textarea "*"
click at [62, 159] on link "Results" at bounding box center [76, 151] width 129 height 23
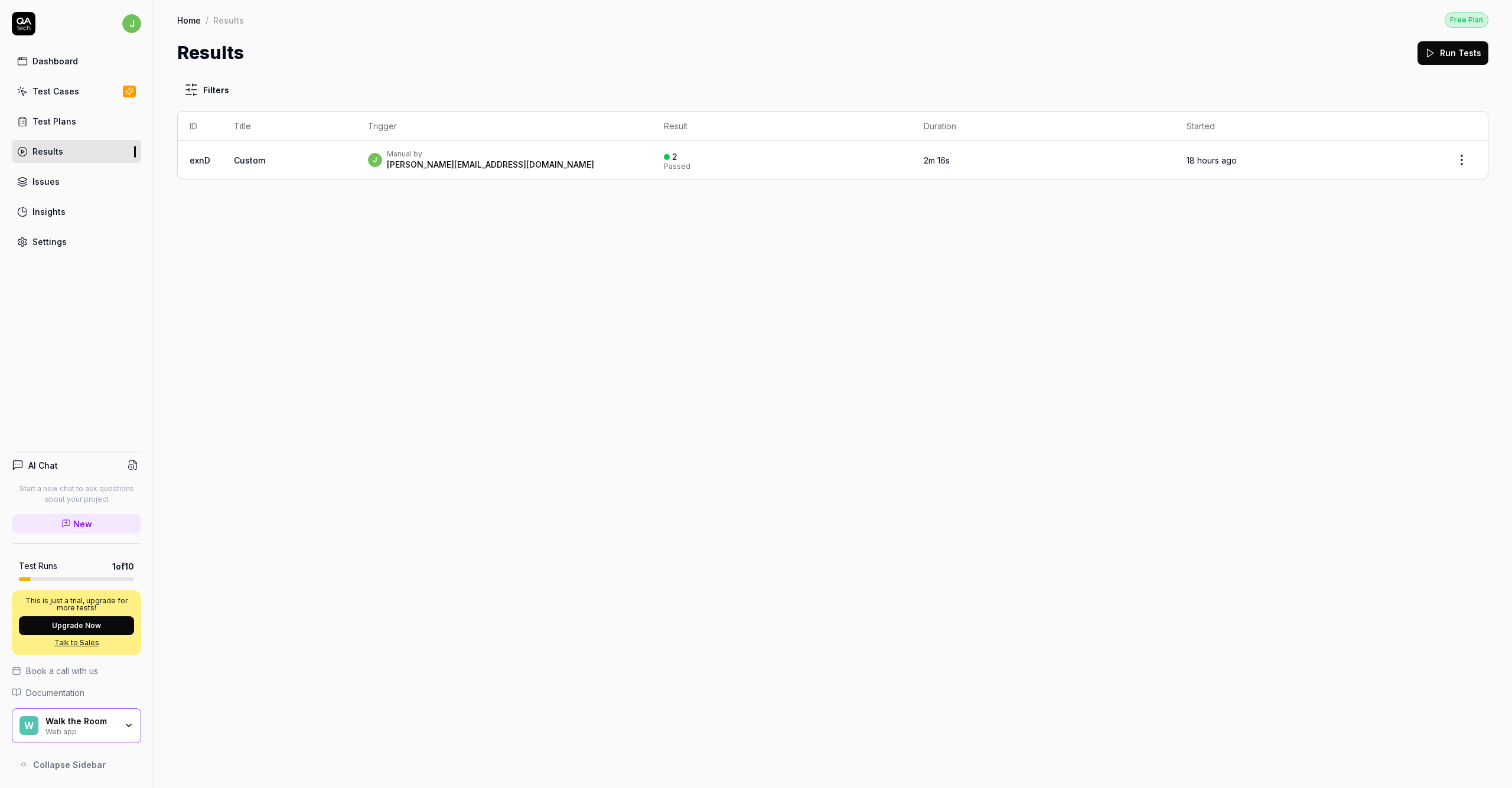
click at [71, 185] on link "Issues" at bounding box center [76, 181] width 129 height 23
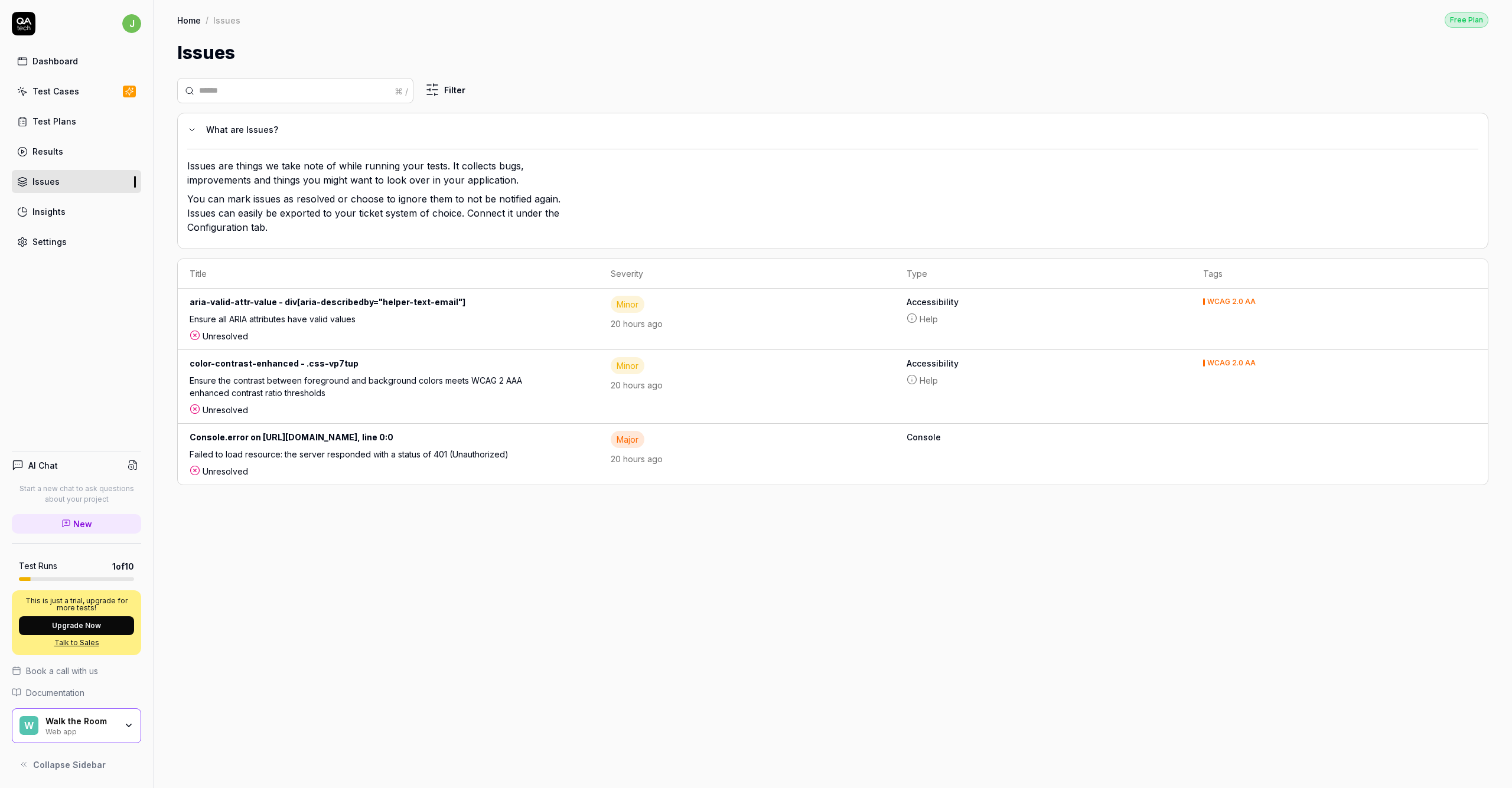
click at [69, 241] on link "Settings" at bounding box center [76, 242] width 129 height 23
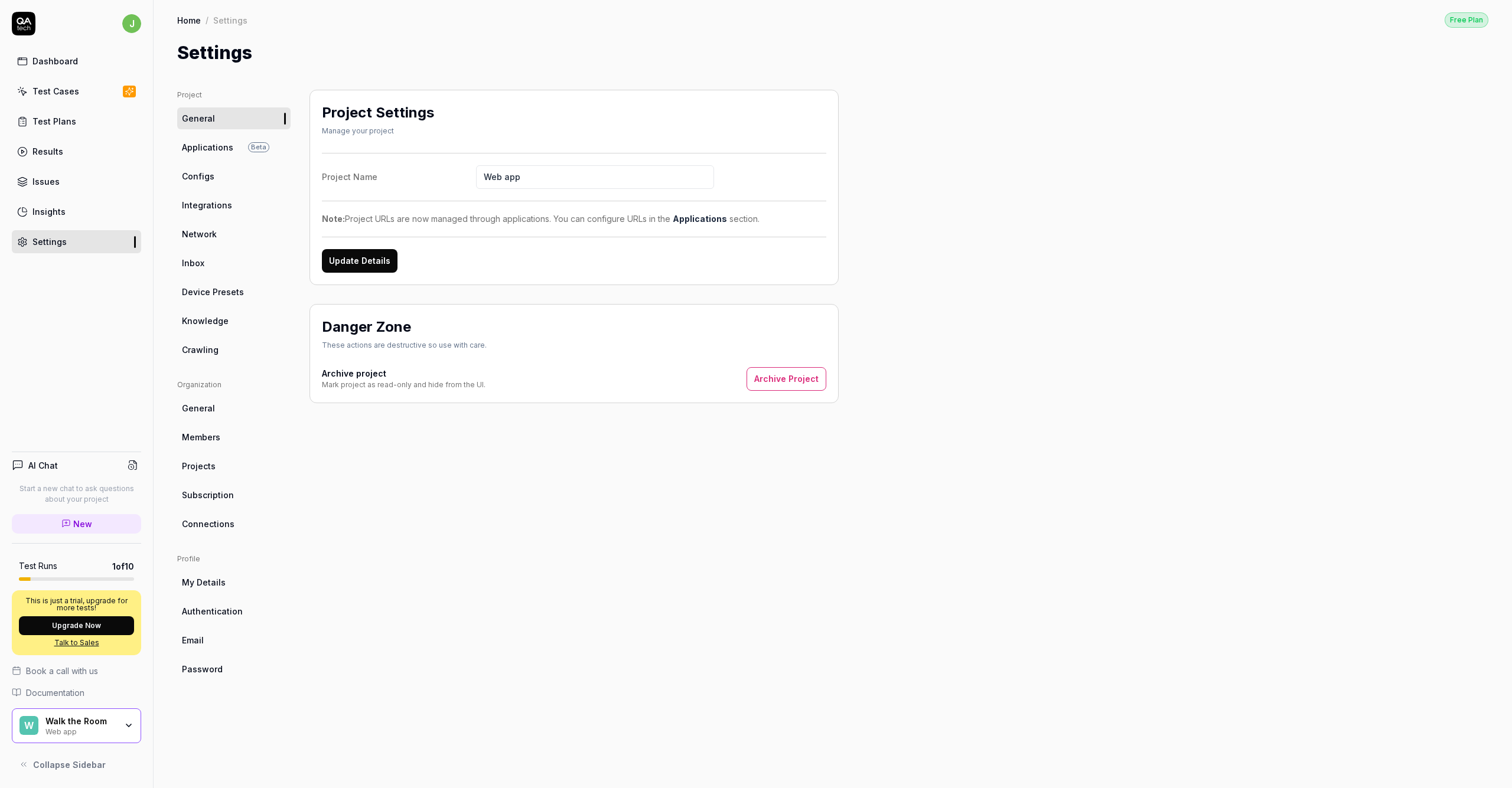
click at [216, 200] on span "Integrations" at bounding box center [207, 205] width 50 height 12
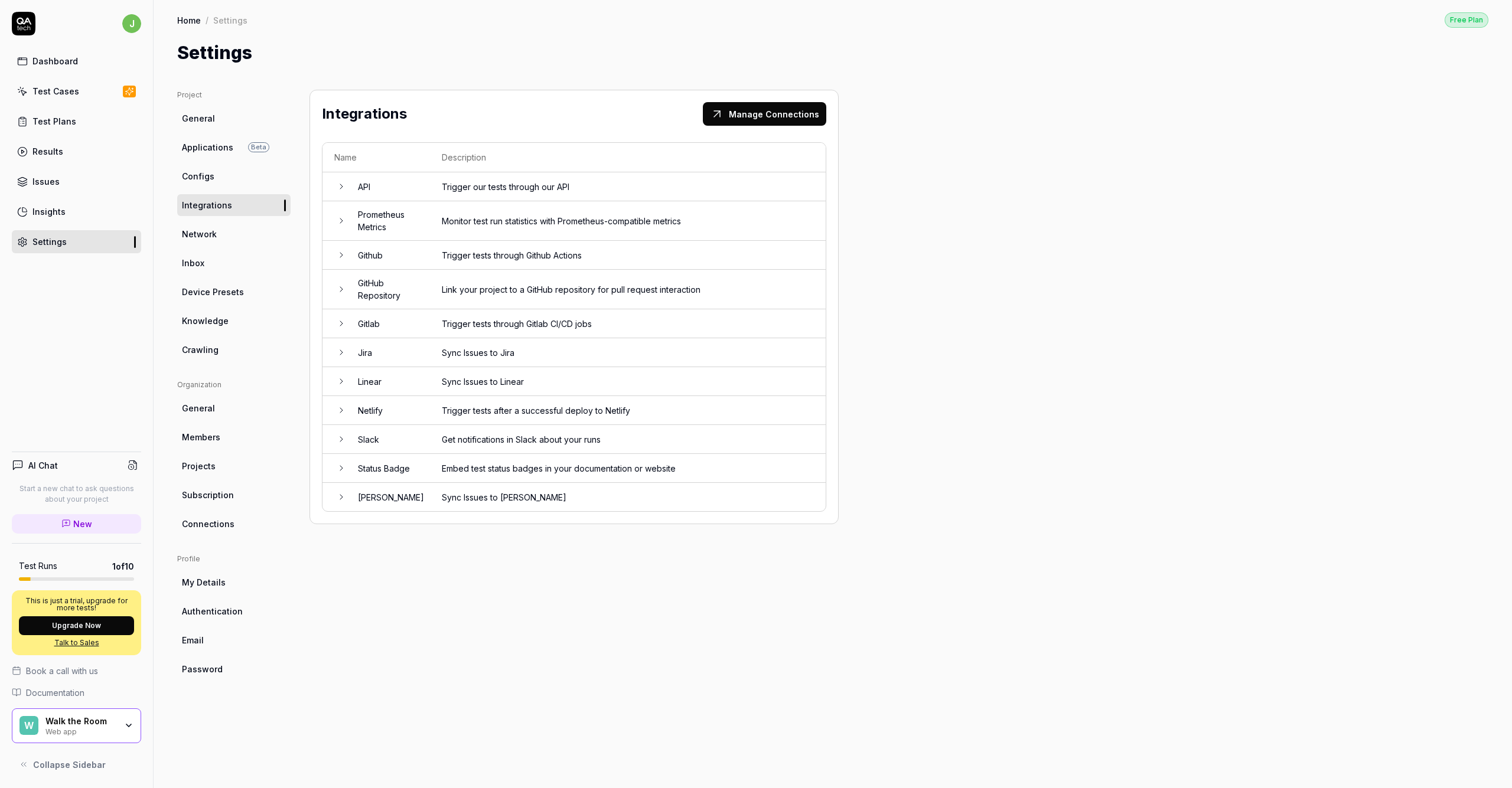
click at [216, 643] on link "Email" at bounding box center [233, 640] width 113 height 22
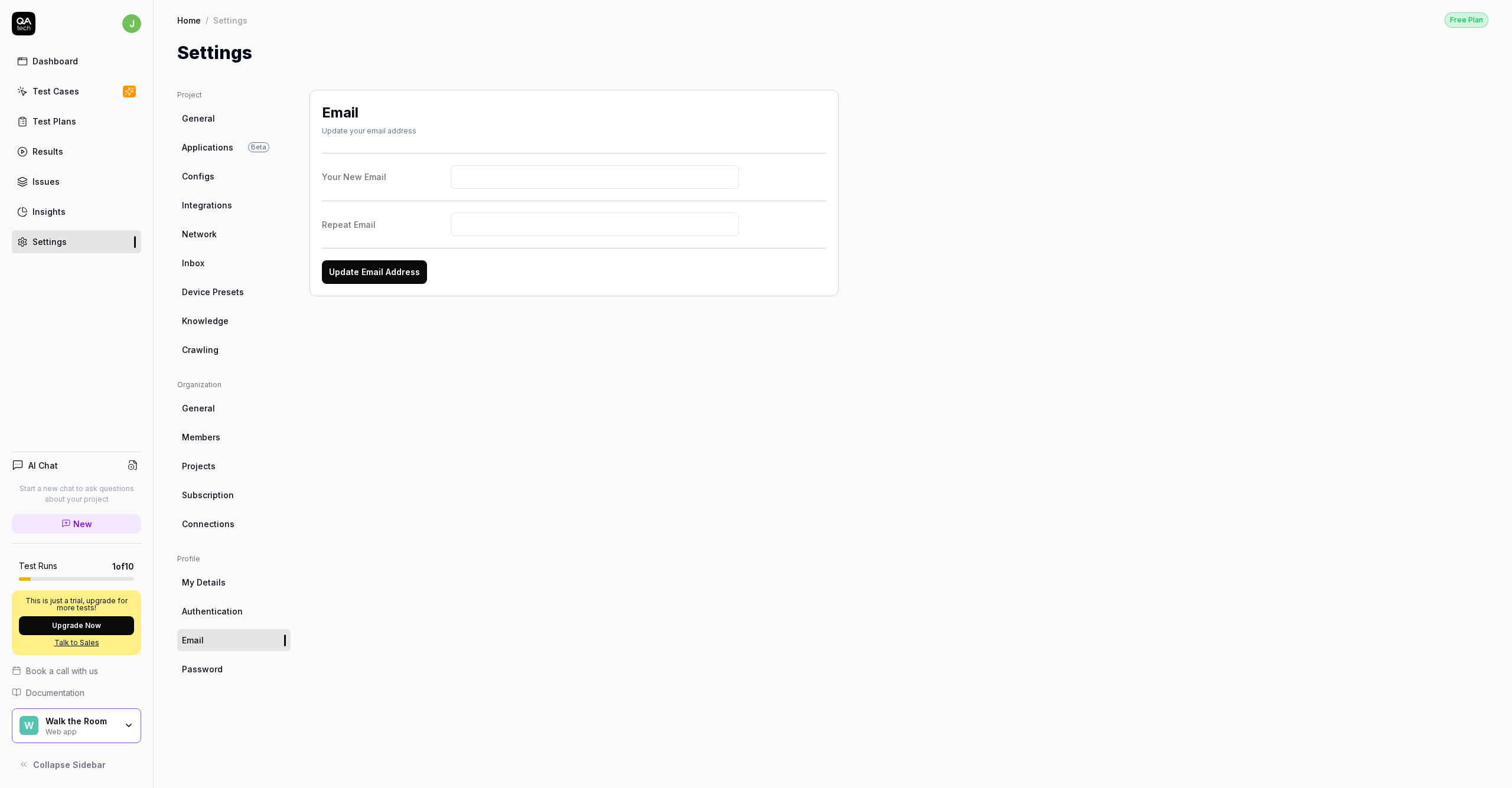
click at [195, 119] on span "General" at bounding box center [198, 118] width 33 height 12
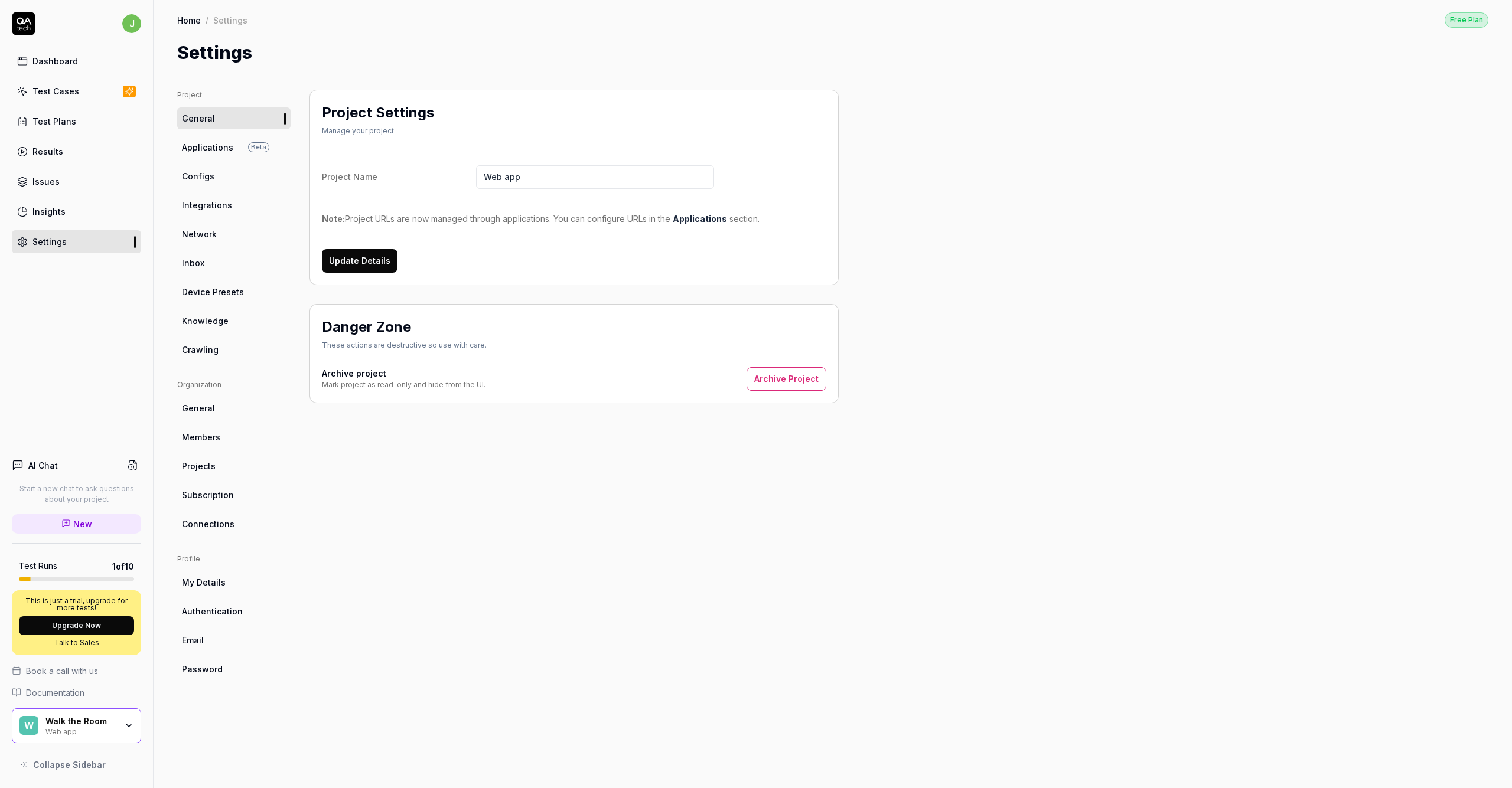
click at [228, 264] on link "Inbox" at bounding box center [233, 263] width 113 height 22
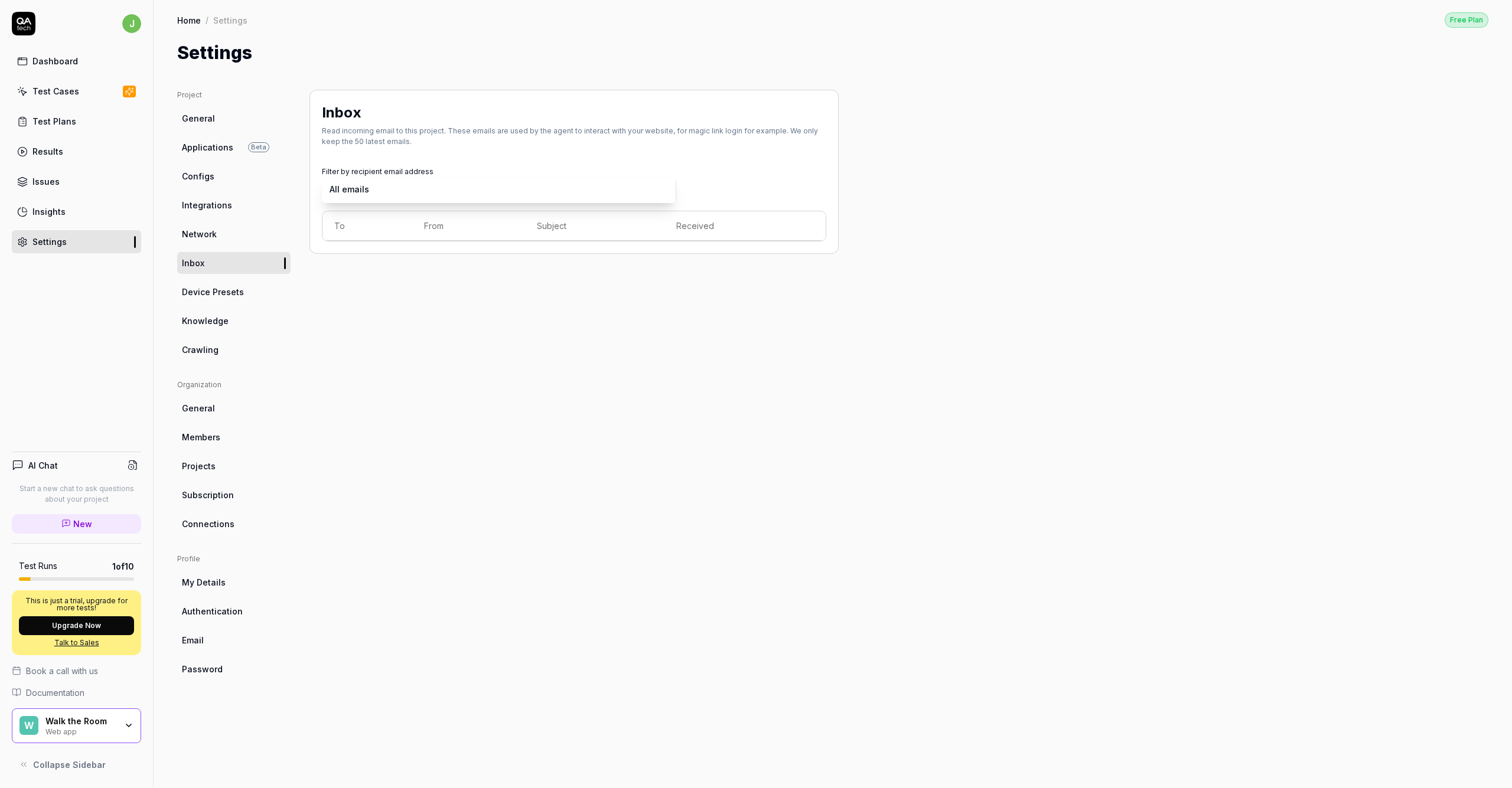
click at [368, 191] on body "j Dashboard Test Cases Test Plans Results Issues Insights Settings AI Chat Star…" at bounding box center [756, 394] width 1512 height 788
click at [512, 346] on html "j Dashboard Test Cases Test Plans Results Issues Insights Settings AI Chat Star…" at bounding box center [756, 394] width 1512 height 788
click at [582, 587] on div "Inbox Read incoming email to this project. These emails are used by the agent t…" at bounding box center [575, 427] width 530 height 675
click at [47, 124] on div "Test Plans" at bounding box center [55, 121] width 44 height 12
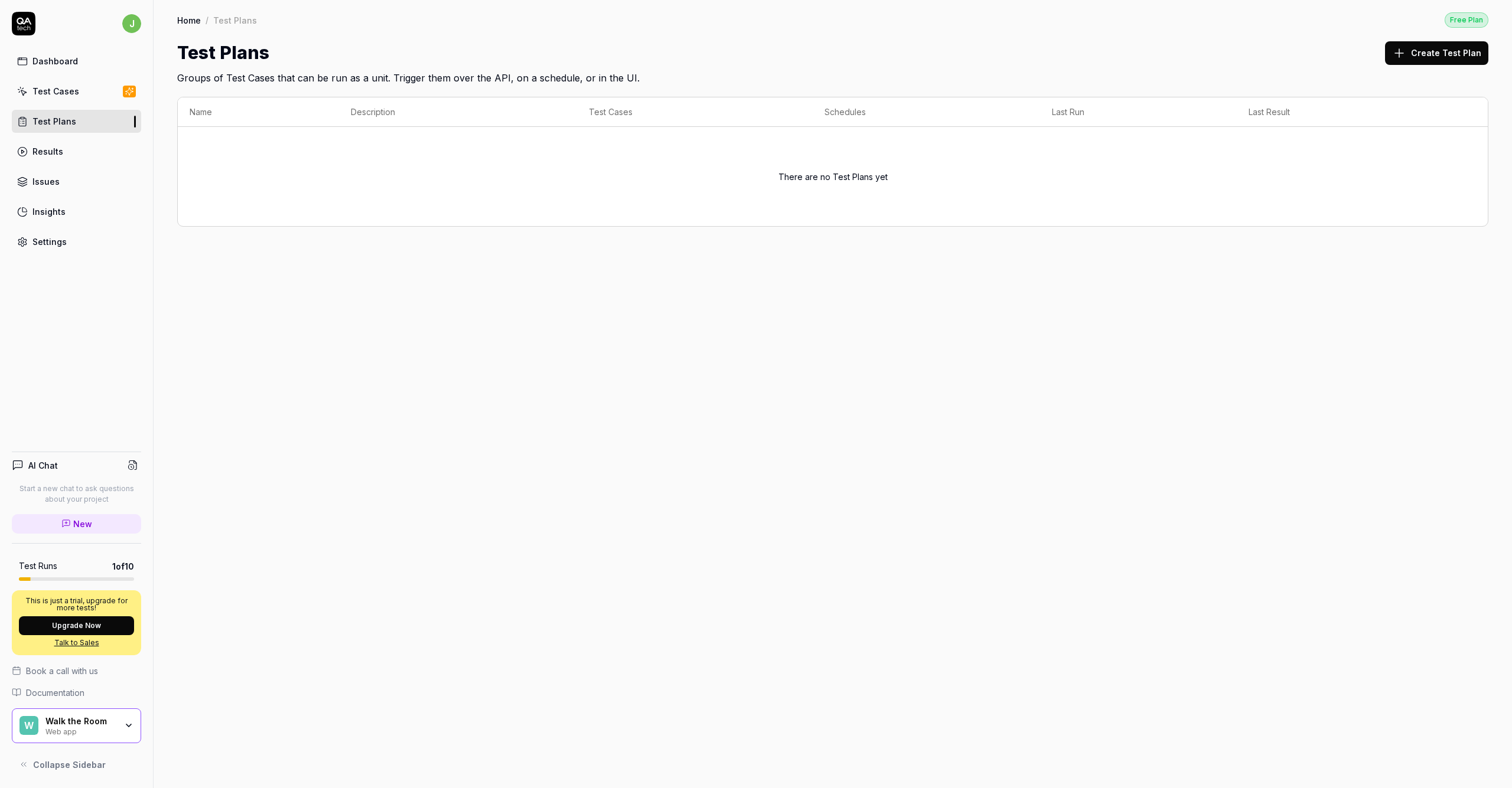
click at [68, 88] on div "Test Cases" at bounding box center [56, 91] width 47 height 12
